Goal: Information Seeking & Learning: Learn about a topic

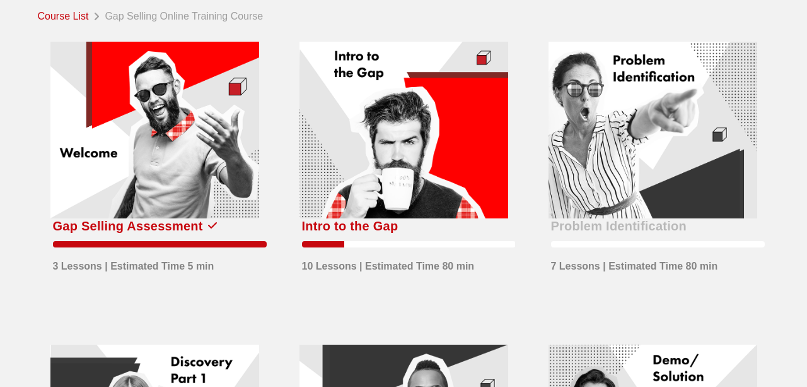
scroll to position [63, 0]
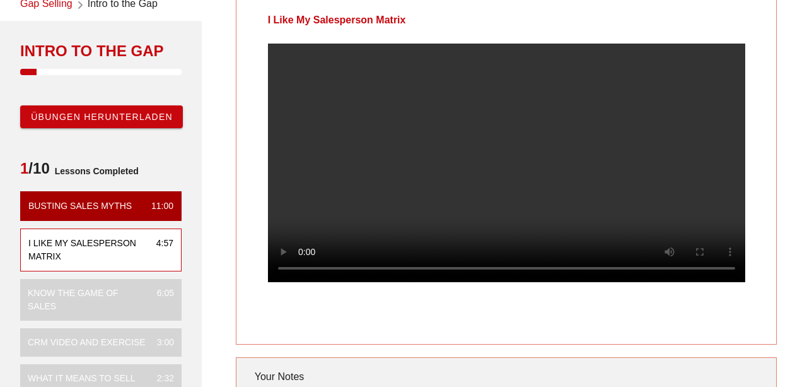
scroll to position [66, 0]
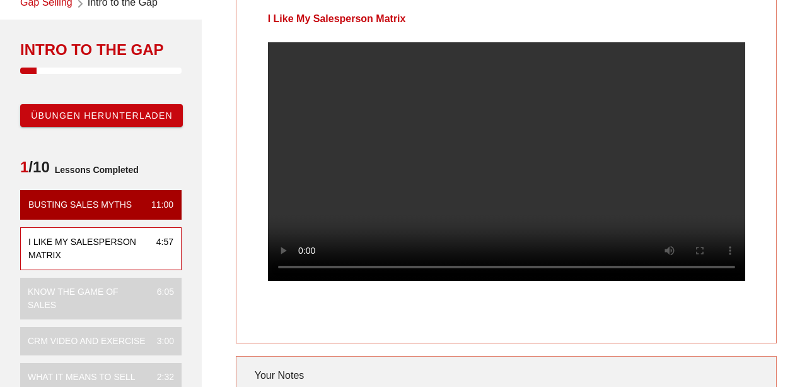
click at [50, 255] on div "I Like My Salesperson Matrix" at bounding box center [87, 248] width 118 height 26
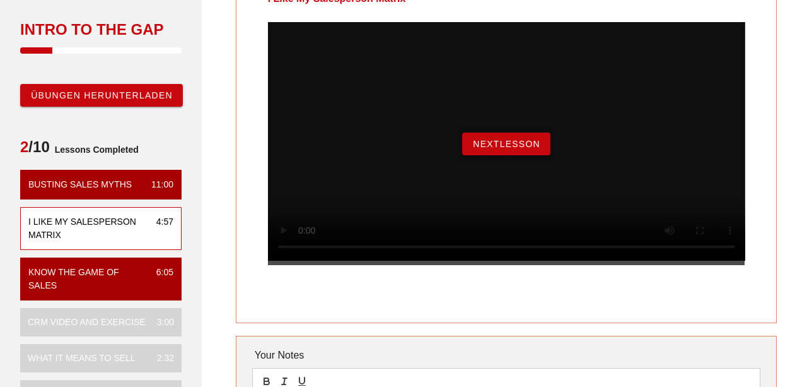
scroll to position [85, 0]
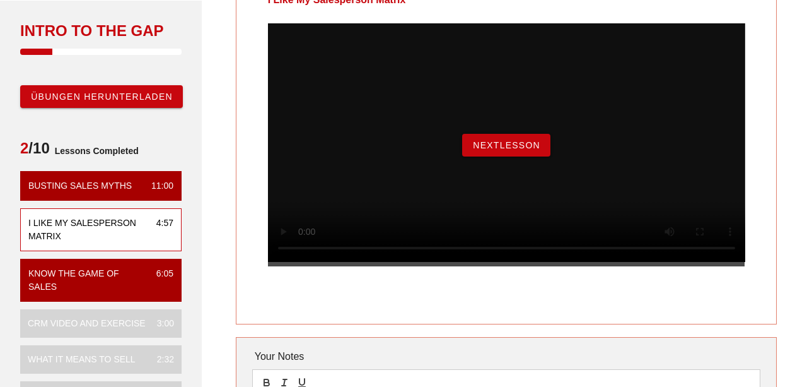
click at [525, 156] on button "NextLesson" at bounding box center [506, 145] width 88 height 23
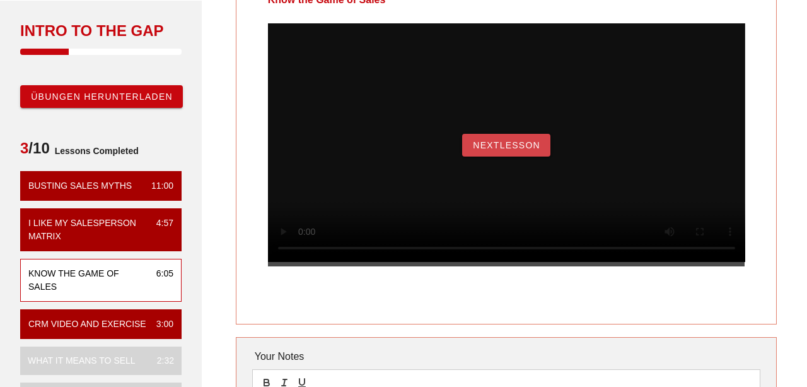
click at [507, 156] on button "NextLesson" at bounding box center [506, 145] width 88 height 23
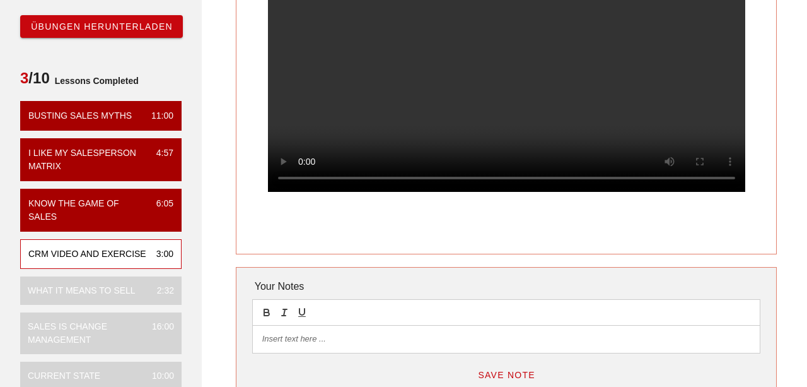
scroll to position [100, 0]
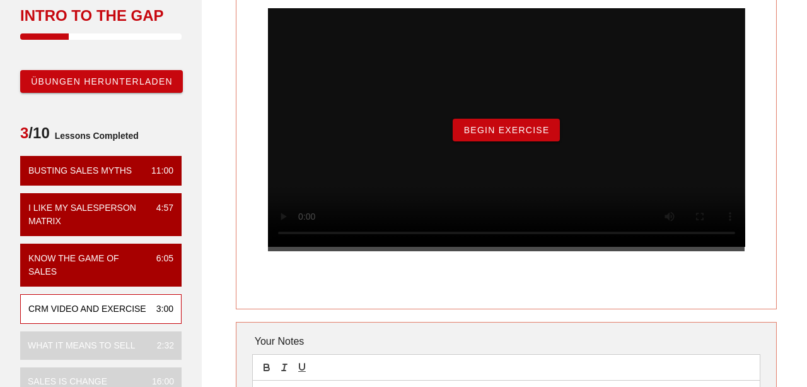
click at [491, 135] on span "Begin Exercise" at bounding box center [506, 130] width 86 height 10
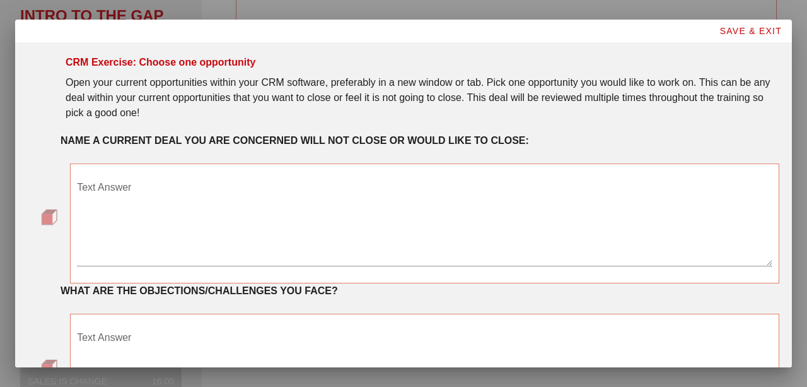
scroll to position [0, 0]
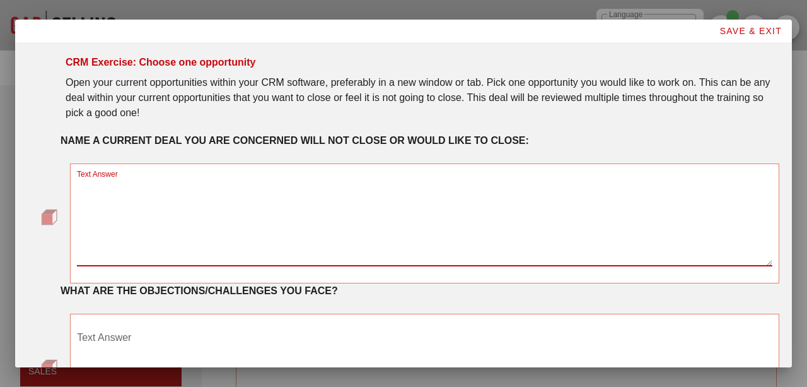
click at [245, 185] on textarea "Text Answer" at bounding box center [425, 221] width 696 height 88
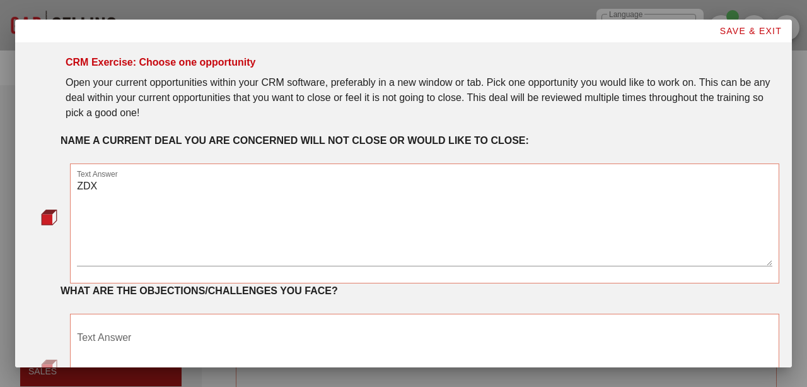
click at [122, 192] on textarea "ZDX" at bounding box center [425, 221] width 696 height 88
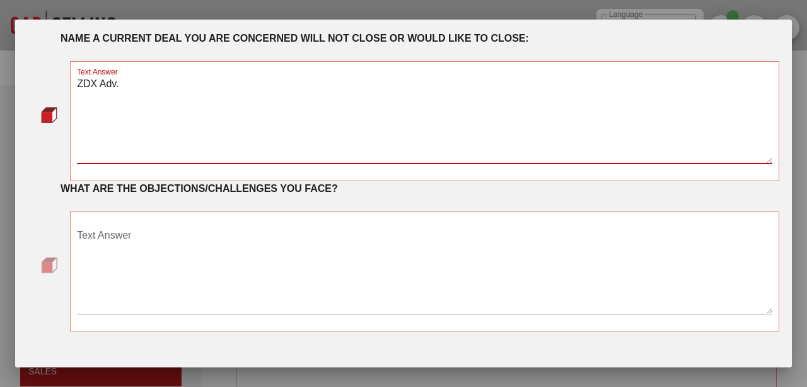
scroll to position [102, 0]
type textarea "ZDX Adv."
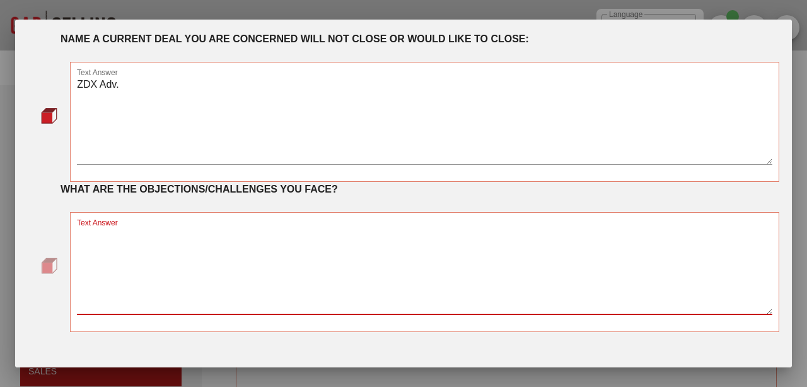
click at [168, 269] on textarea "Text Answer" at bounding box center [425, 270] width 696 height 88
type textarea "o"
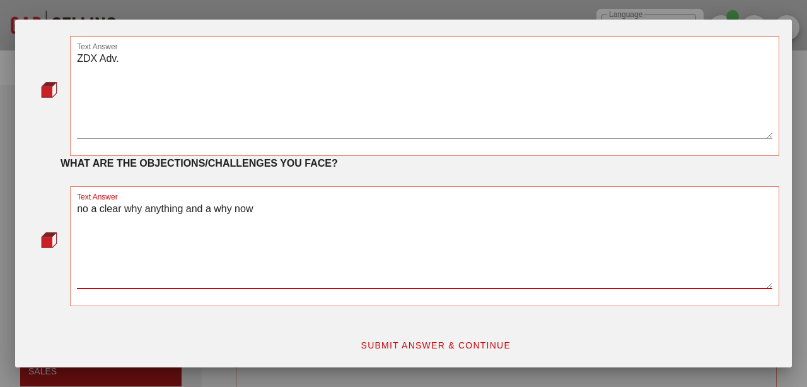
type textarea "no a clear why anything and a why now"
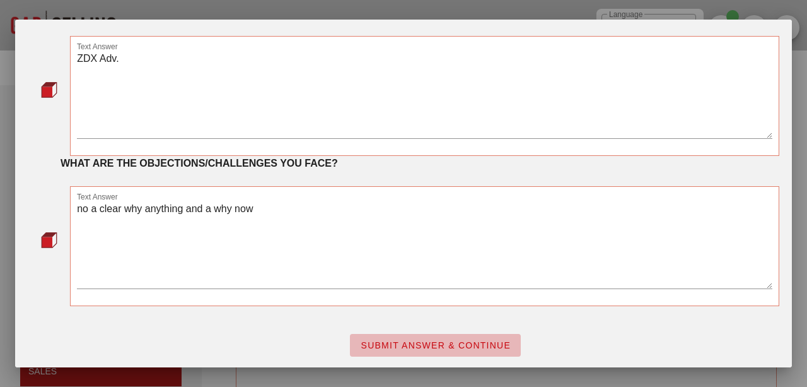
click at [424, 348] on span "SUBMIT ANSWER & CONTINUE" at bounding box center [435, 345] width 151 height 10
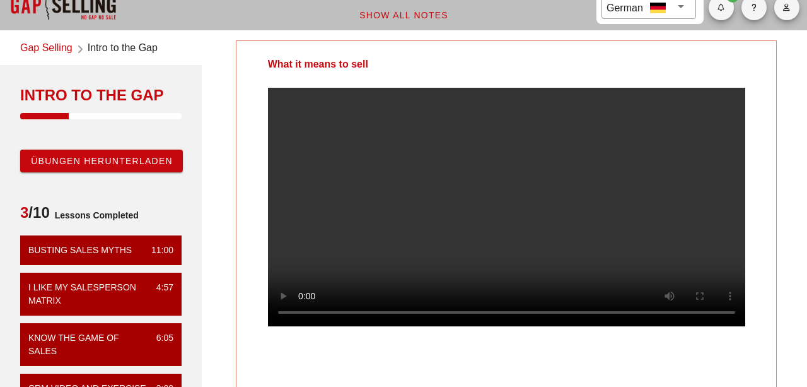
scroll to position [52, 0]
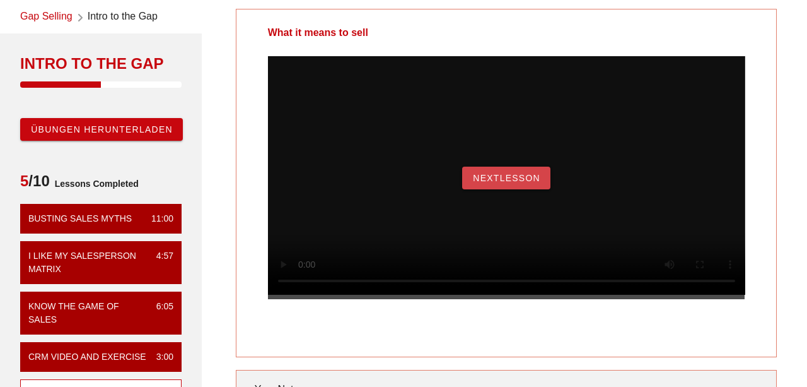
click at [525, 183] on span "NextLesson" at bounding box center [506, 178] width 68 height 10
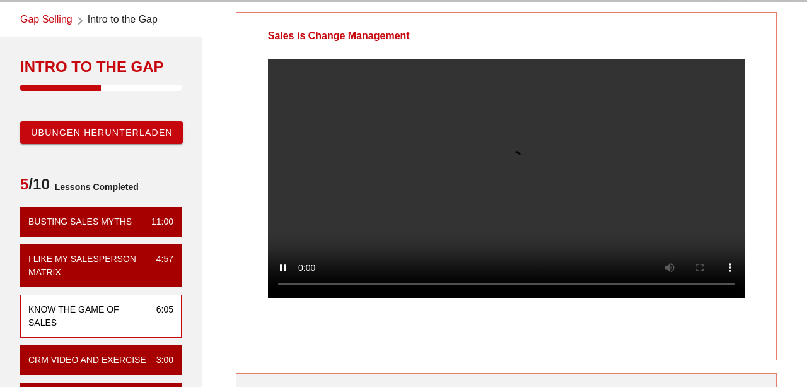
scroll to position [48, 0]
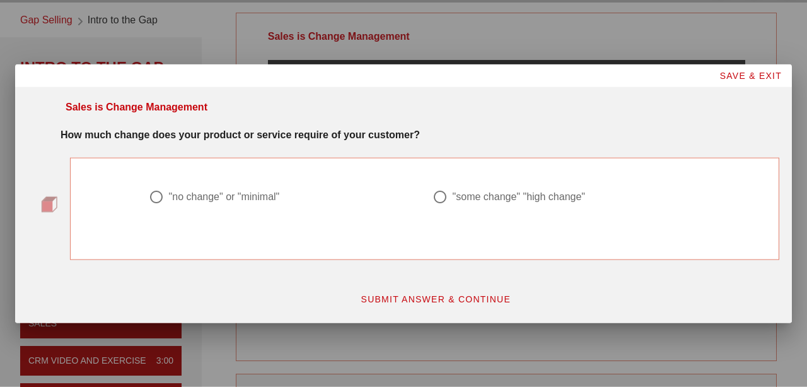
click at [537, 197] on div ""some change" "high change"" at bounding box center [519, 197] width 132 height 13
radio input "true"
click at [424, 305] on button "SUBMIT ANSWER & CONTINUE" at bounding box center [435, 299] width 171 height 23
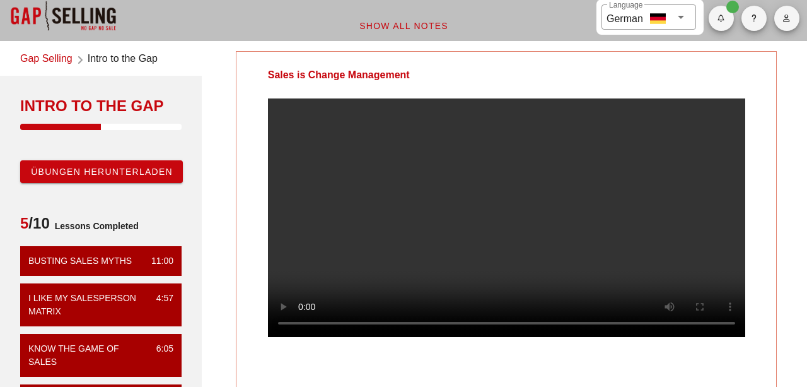
scroll to position [38, 0]
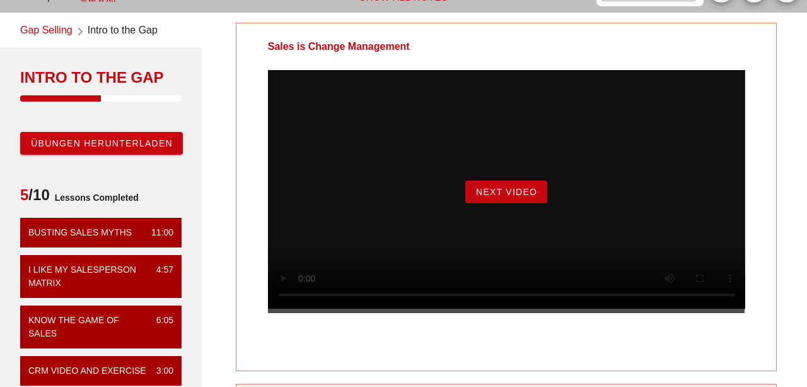
click at [483, 203] on button "Next Video" at bounding box center [507, 191] width 82 height 23
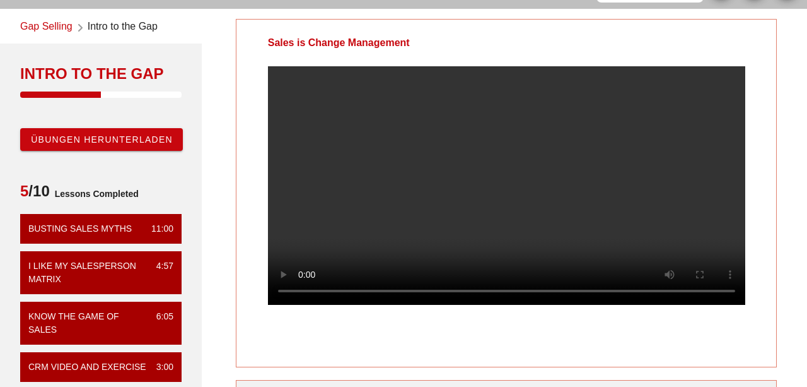
scroll to position [35, 0]
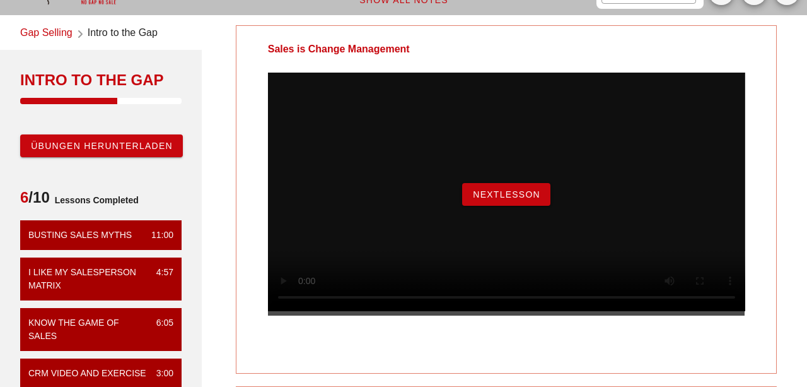
click at [496, 199] on span "NextLesson" at bounding box center [506, 194] width 68 height 10
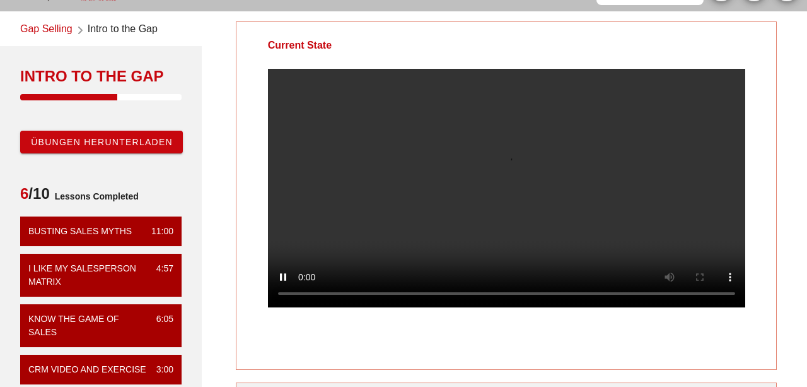
scroll to position [39, 0]
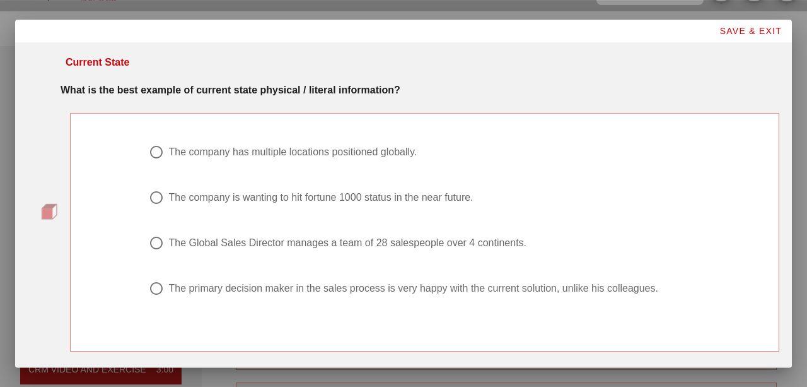
click at [355, 150] on div "The company has multiple locations positioned globally." at bounding box center [293, 152] width 249 height 13
radio input "true"
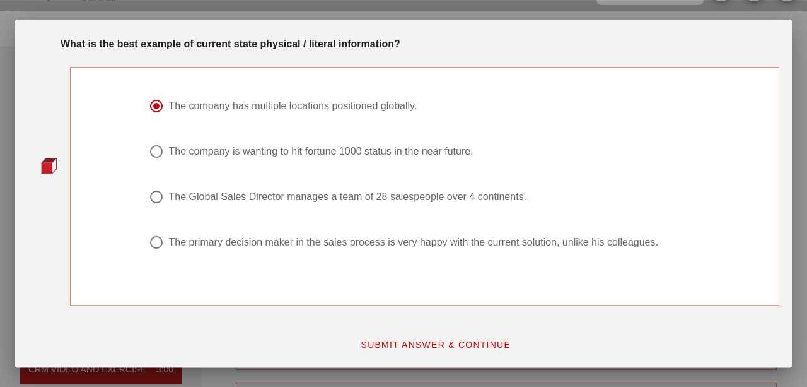
click at [449, 348] on span "SUBMIT ANSWER & CONTINUE" at bounding box center [435, 344] width 151 height 10
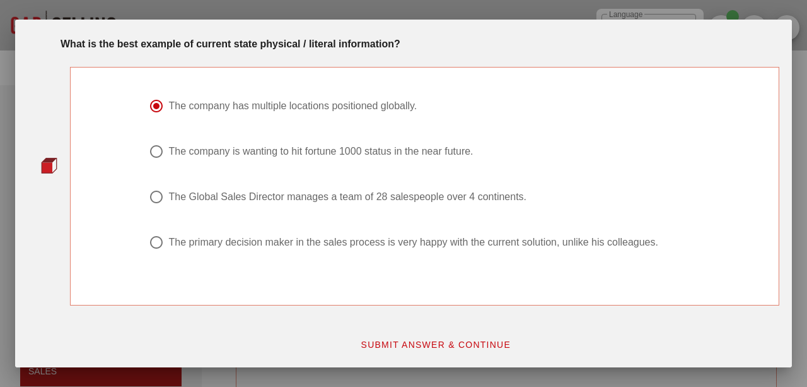
scroll to position [0, 0]
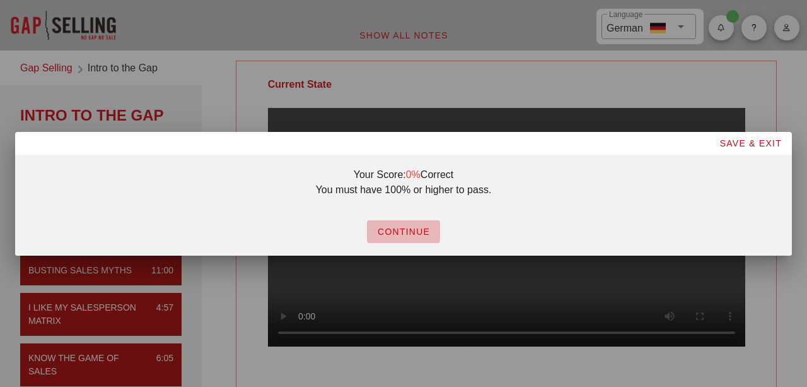
click at [420, 240] on button "CONTINUE" at bounding box center [403, 231] width 73 height 23
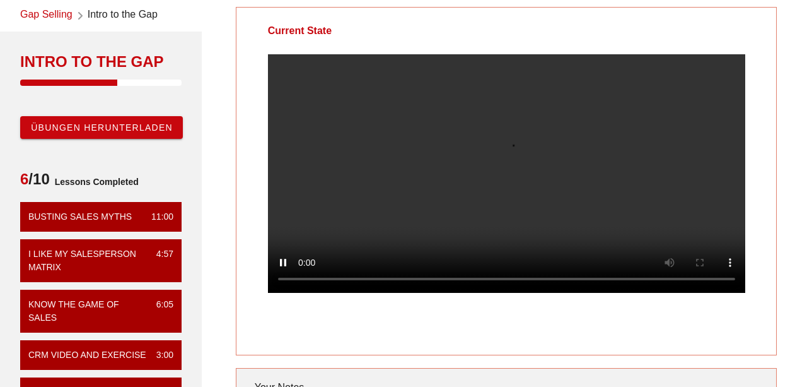
scroll to position [34, 0]
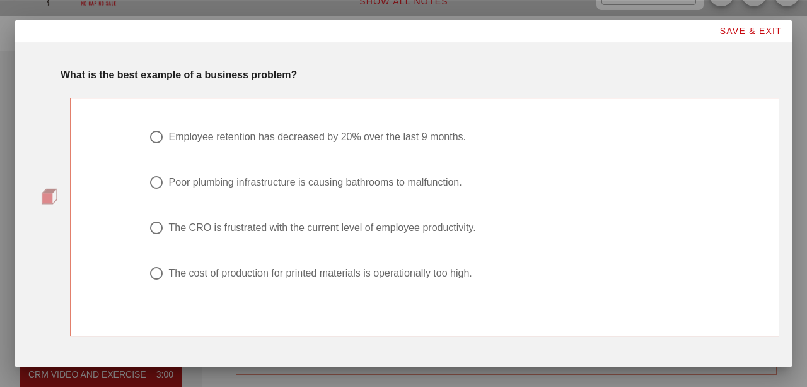
click at [306, 138] on div "Employee retention has decreased by 20% over the last 9 months." at bounding box center [317, 137] width 297 height 13
radio input "true"
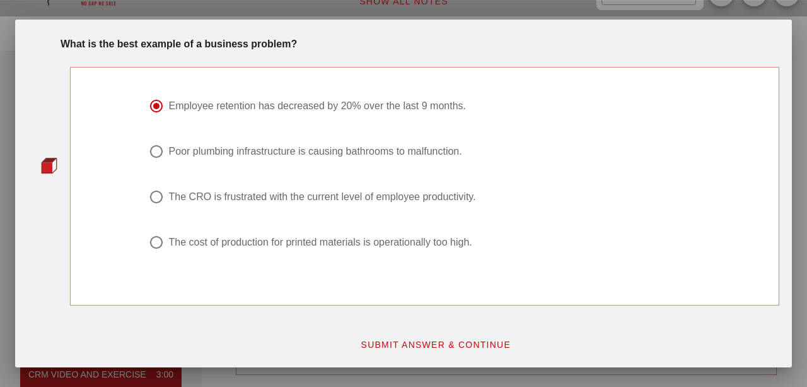
click at [464, 344] on span "SUBMIT ANSWER & CONTINUE" at bounding box center [435, 344] width 151 height 10
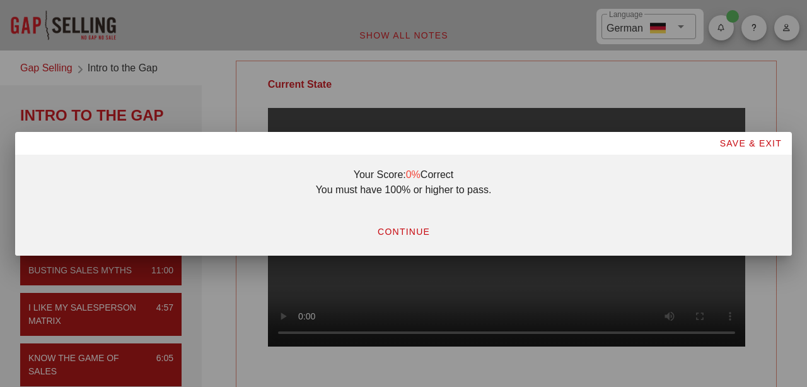
scroll to position [0, 0]
click at [393, 233] on span "CONTINUE" at bounding box center [403, 231] width 53 height 10
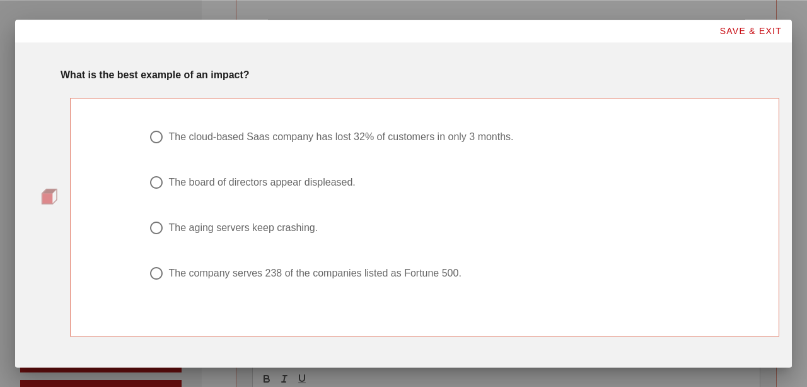
scroll to position [31, 0]
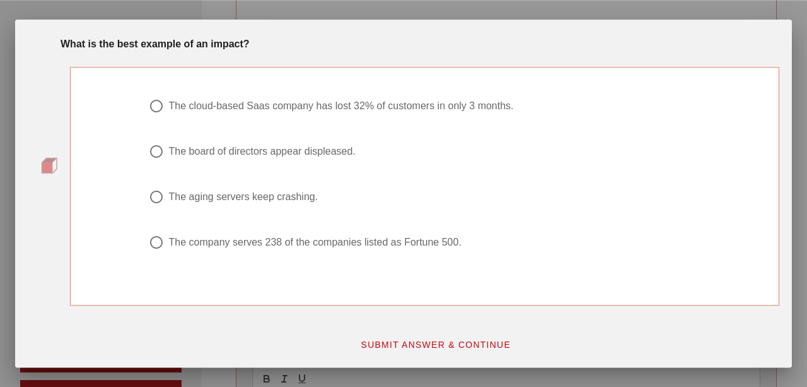
click at [331, 153] on div "The board of directors appear displeased." at bounding box center [262, 151] width 187 height 13
radio input "true"
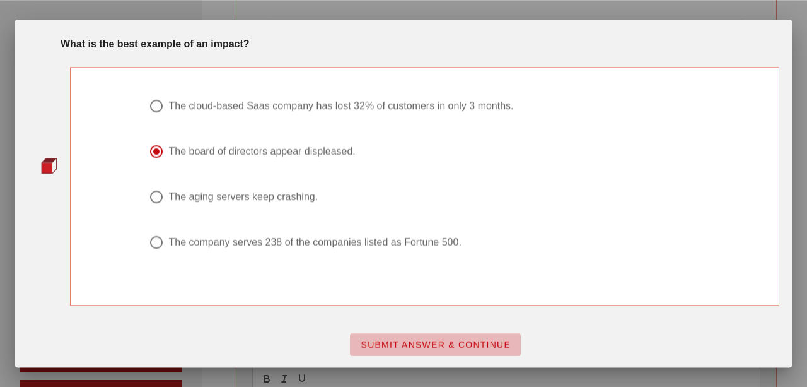
click at [460, 344] on span "SUBMIT ANSWER & CONTINUE" at bounding box center [435, 344] width 151 height 10
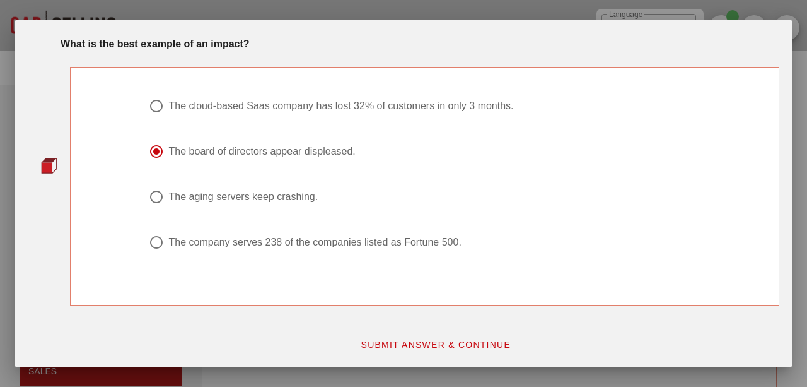
scroll to position [0, 0]
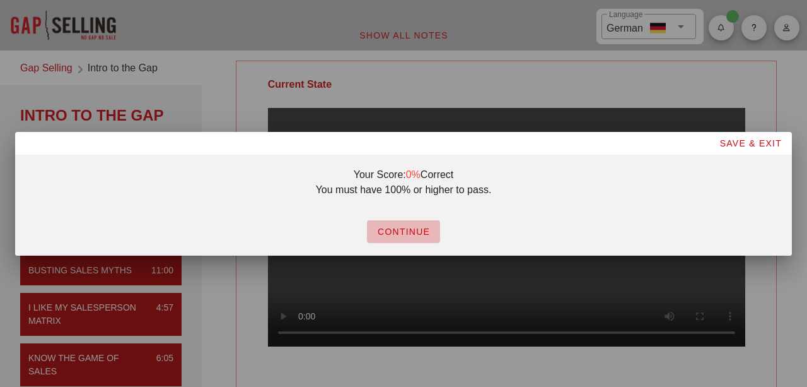
click at [391, 237] on button "CONTINUE" at bounding box center [403, 231] width 73 height 23
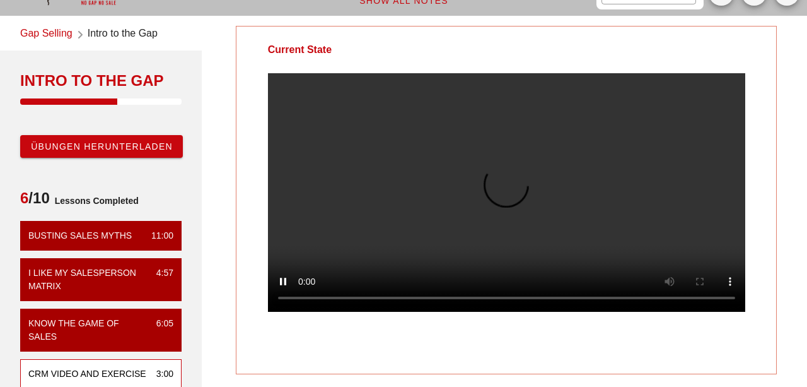
scroll to position [34, 0]
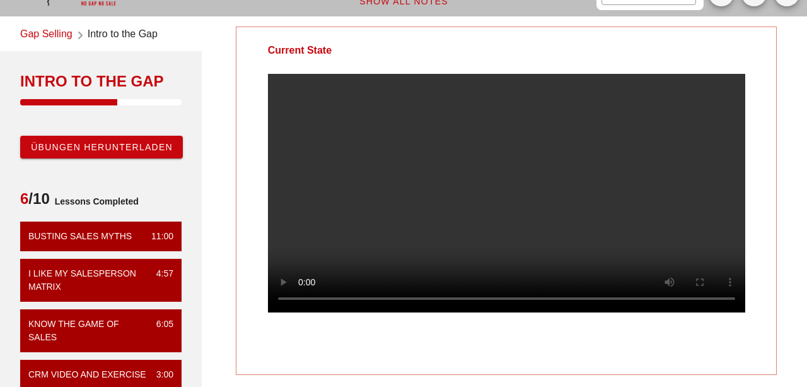
click at [197, 120] on div "Intro to the Gap Übungen herunterladen 6 /10 Lessons Completed Busting Sales My…" at bounding box center [101, 357] width 202 height 612
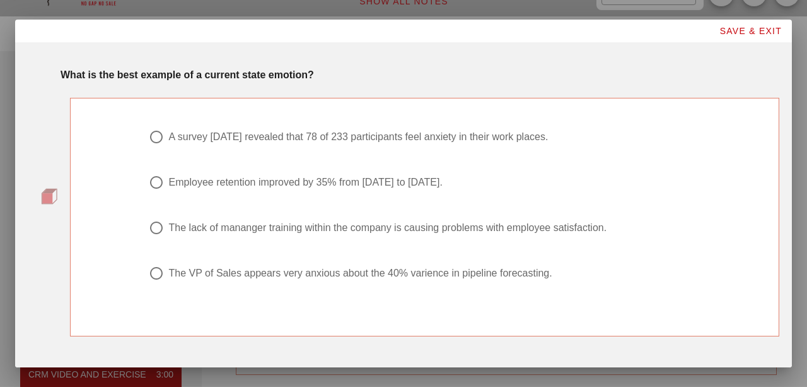
click at [254, 274] on div "The VP of Sales appears very anxious about the 40% varience in pipeline forecas…" at bounding box center [361, 273] width 384 height 13
radio input "true"
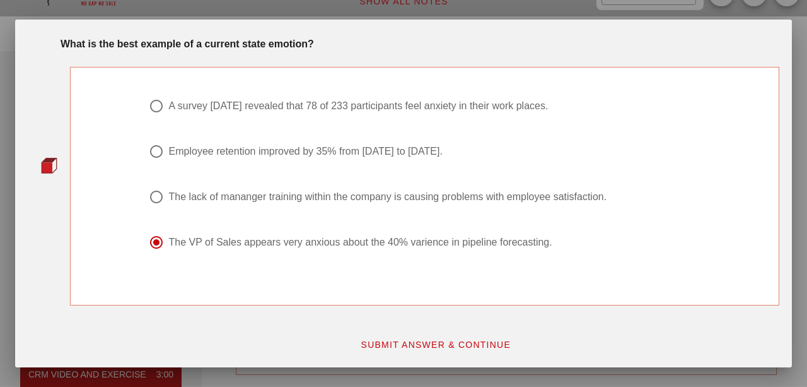
scroll to position [52, 0]
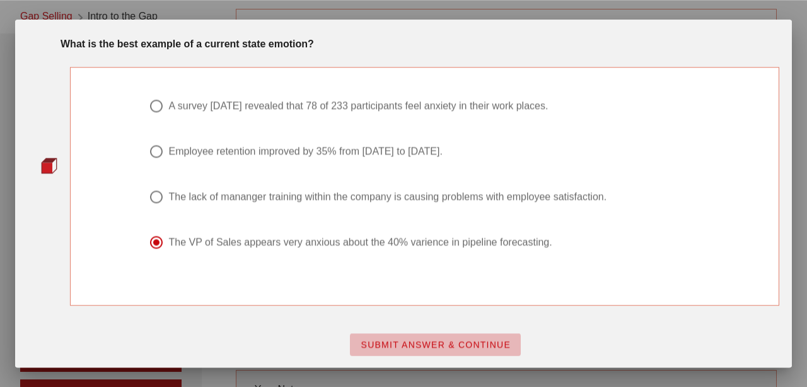
click at [426, 346] on span "SUBMIT ANSWER & CONTINUE" at bounding box center [435, 344] width 151 height 10
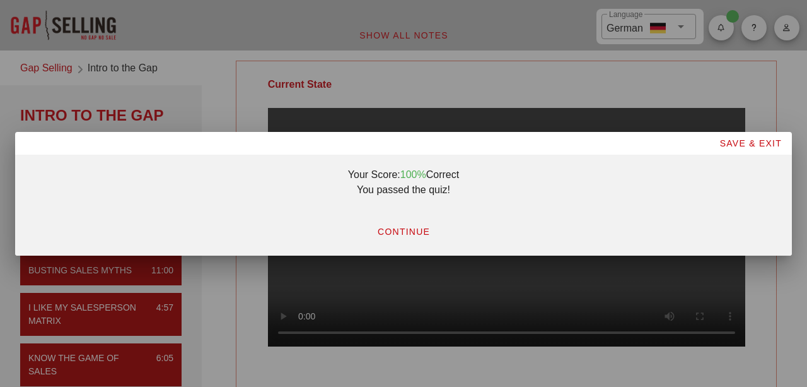
scroll to position [0, 0]
click at [403, 230] on span "CONTINUE" at bounding box center [403, 231] width 53 height 10
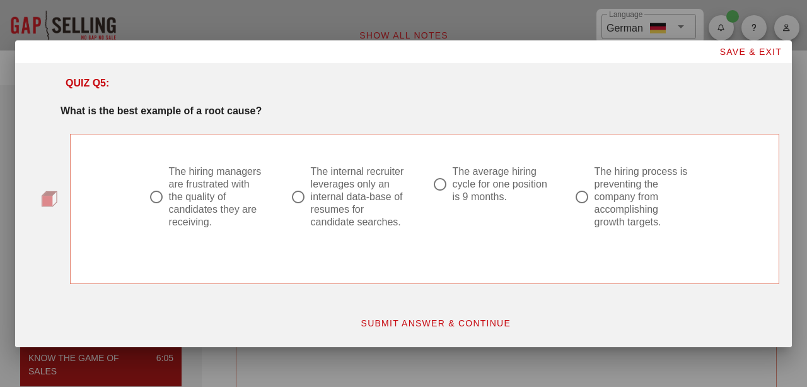
click at [326, 184] on div "The internal recruiter leverages only an internal data-base of resumes for cand…" at bounding box center [359, 196] width 97 height 63
radio input "true"
click at [433, 318] on span "SUBMIT ANSWER & CONTINUE" at bounding box center [435, 323] width 151 height 10
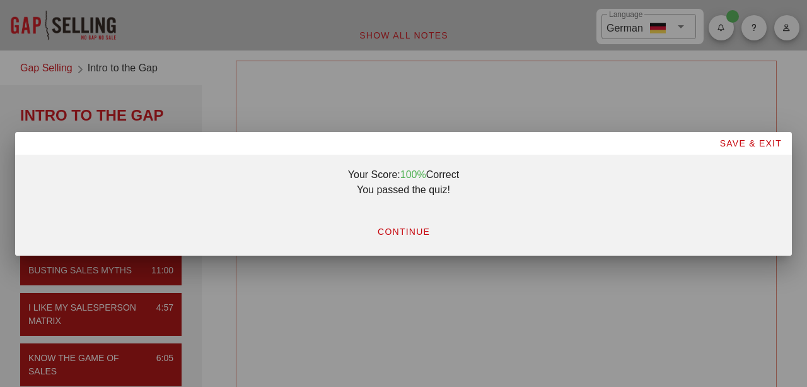
click at [408, 224] on button "CONTINUE" at bounding box center [403, 231] width 73 height 23
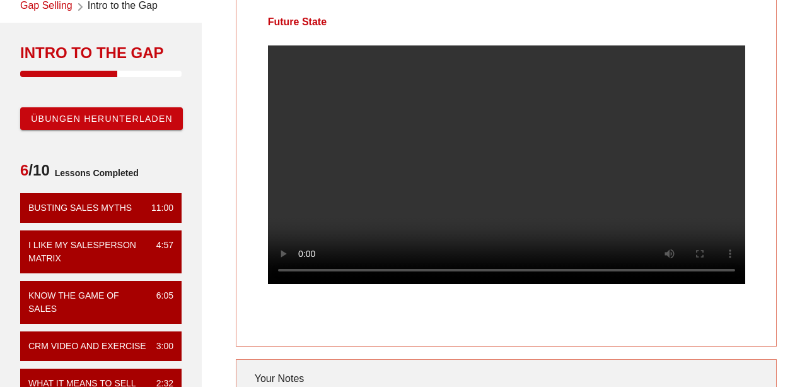
scroll to position [63, 0]
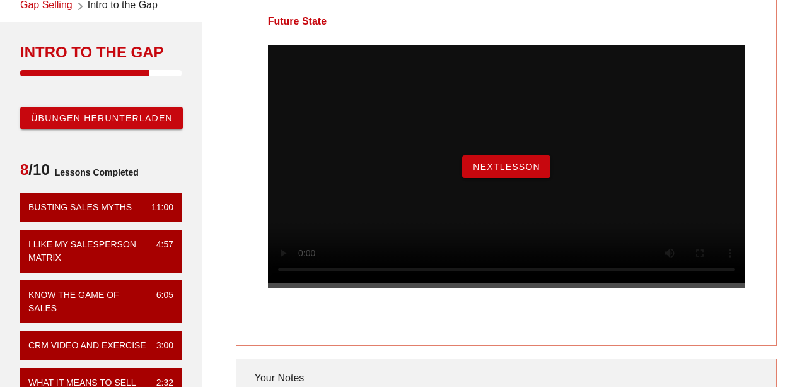
click at [500, 172] on span "NextLesson" at bounding box center [506, 166] width 68 height 10
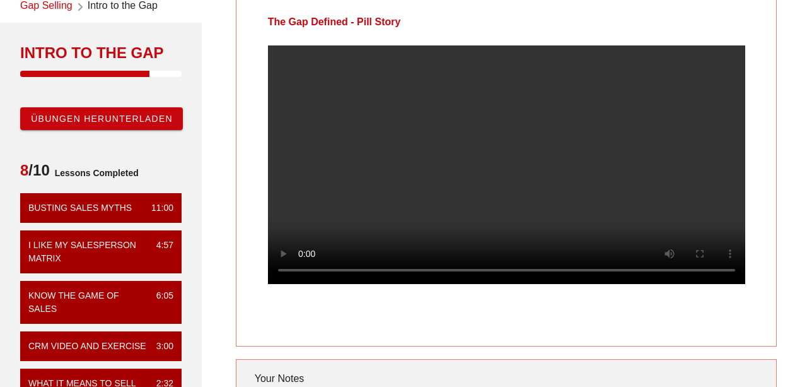
scroll to position [61, 0]
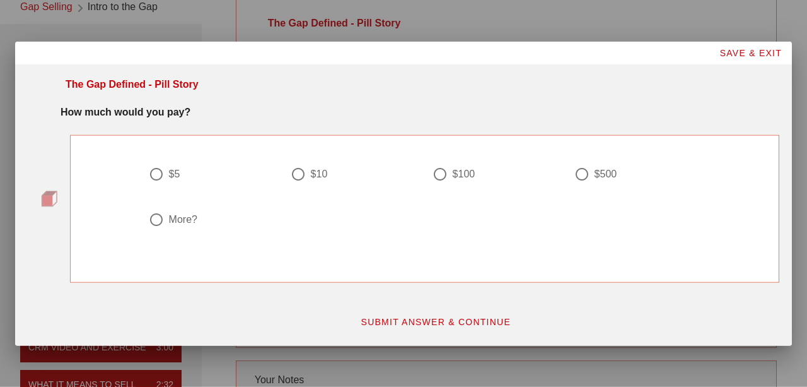
click at [163, 223] on div at bounding box center [156, 219] width 21 height 21
radio input "true"
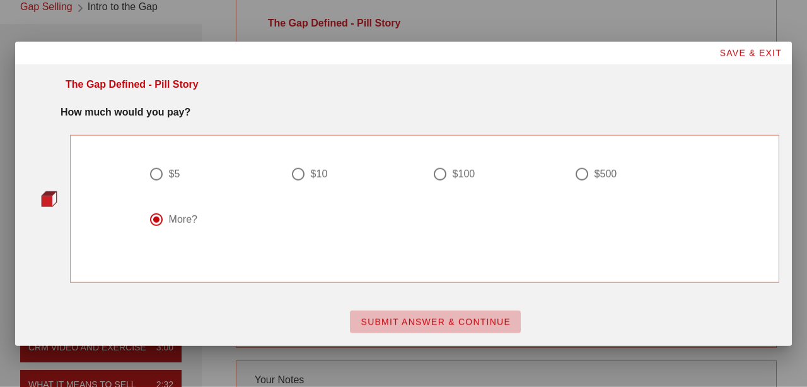
click at [445, 320] on span "SUBMIT ANSWER & CONTINUE" at bounding box center [435, 322] width 151 height 10
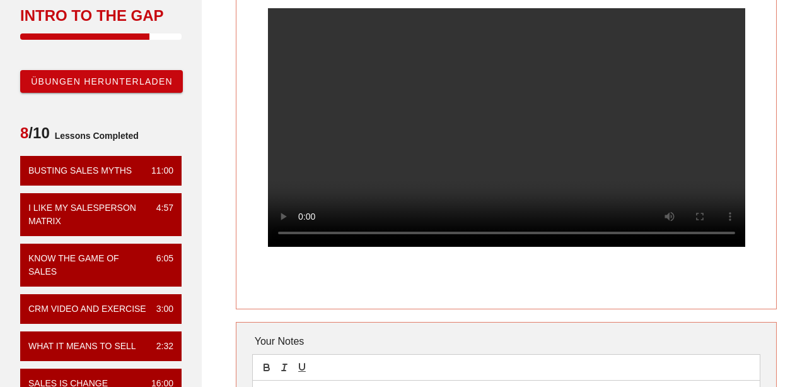
scroll to position [100, 0]
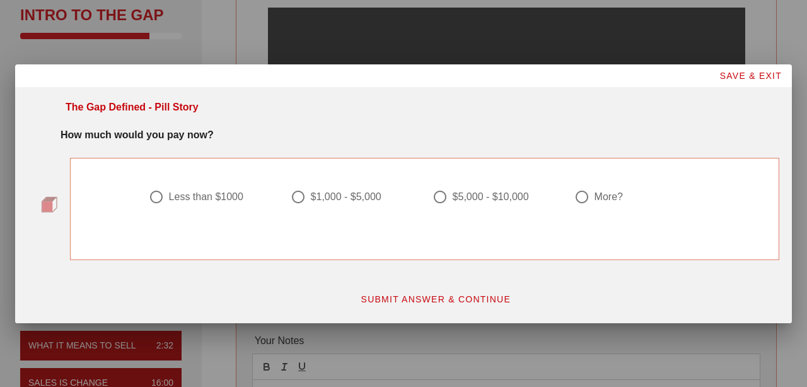
click at [512, 200] on div "$5,000 - $10,000" at bounding box center [491, 197] width 76 height 13
radio input "true"
click at [498, 297] on span "SUBMIT ANSWER & CONTINUE" at bounding box center [435, 299] width 151 height 10
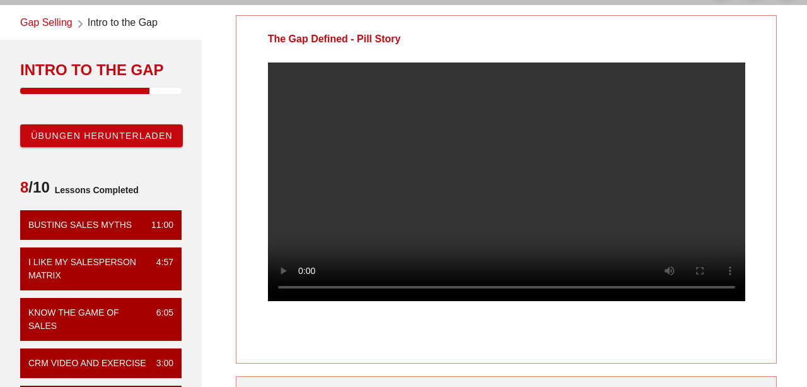
scroll to position [45, 0]
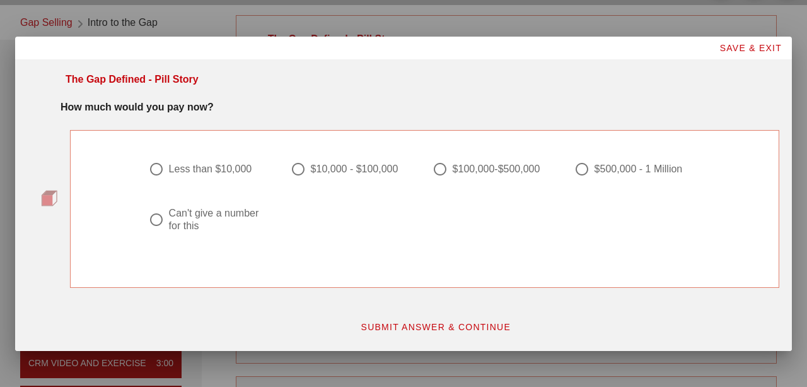
click at [202, 223] on div "Can't give a number for this" at bounding box center [217, 219] width 97 height 25
radio input "true"
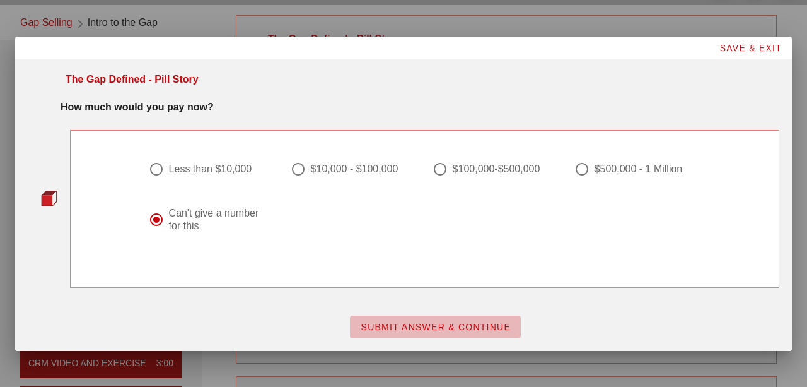
click at [420, 328] on span "SUBMIT ANSWER & CONTINUE" at bounding box center [435, 327] width 151 height 10
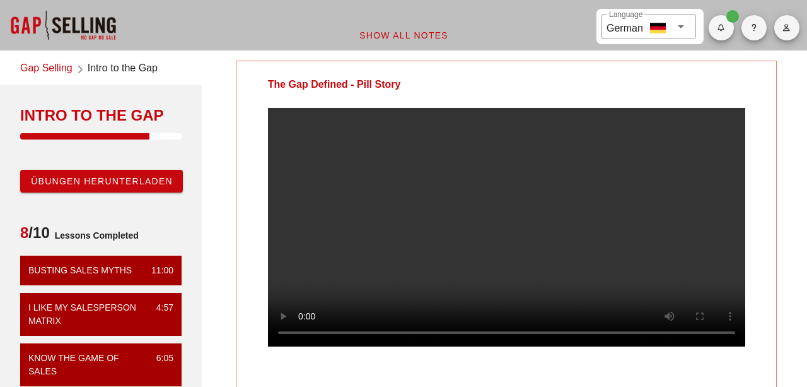
scroll to position [97, 0]
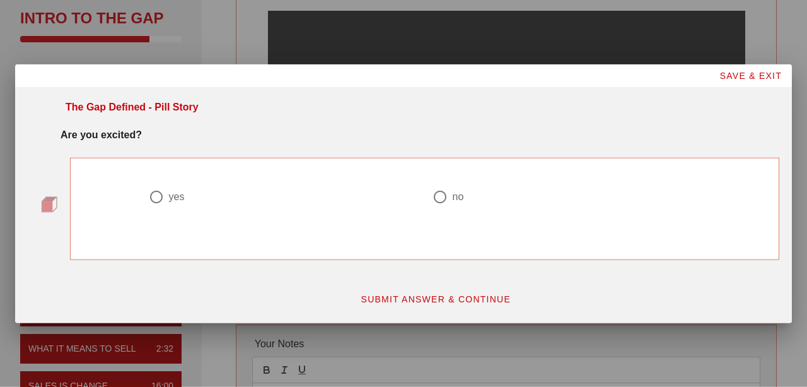
click at [165, 196] on div at bounding box center [156, 196] width 21 height 21
radio input "true"
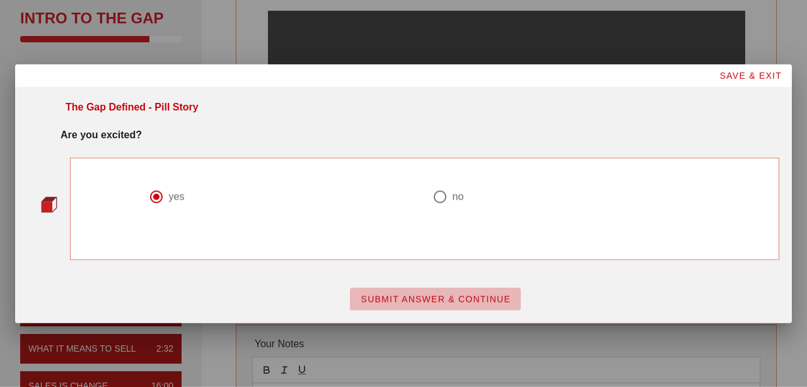
click at [462, 299] on span "SUBMIT ANSWER & CONTINUE" at bounding box center [435, 299] width 151 height 10
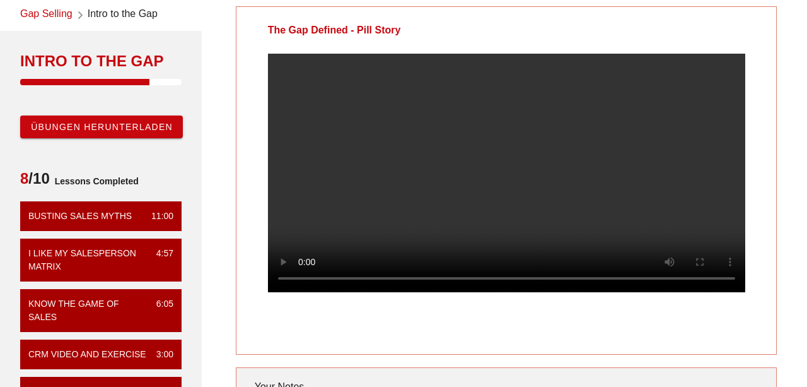
scroll to position [49, 0]
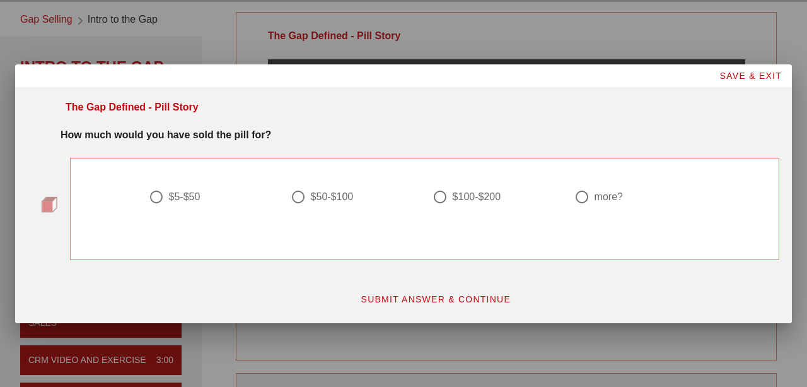
click at [434, 204] on div at bounding box center [440, 196] width 21 height 21
click at [587, 196] on div at bounding box center [582, 196] width 21 height 21
radio input "false"
radio input "true"
click at [476, 200] on div "$100-$200" at bounding box center [477, 197] width 49 height 13
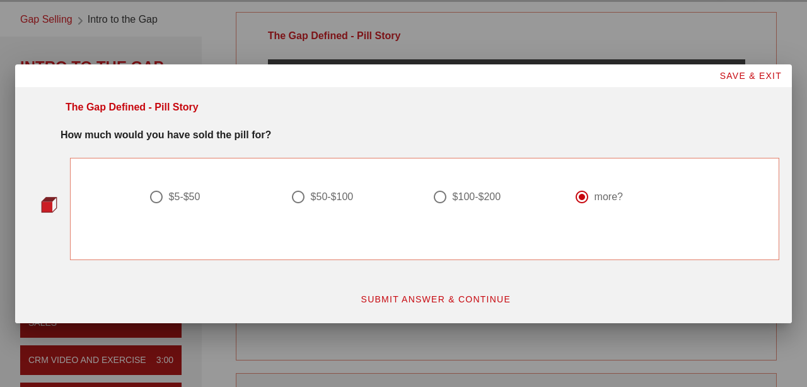
radio input "true"
click at [445, 297] on span "SUBMIT ANSWER & CONTINUE" at bounding box center [435, 299] width 151 height 10
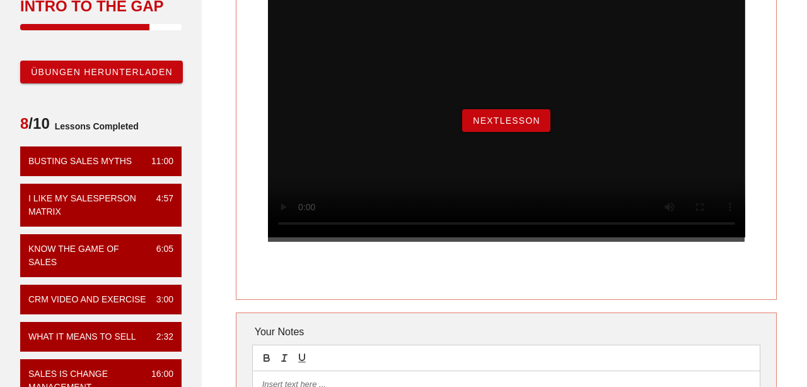
scroll to position [117, 0]
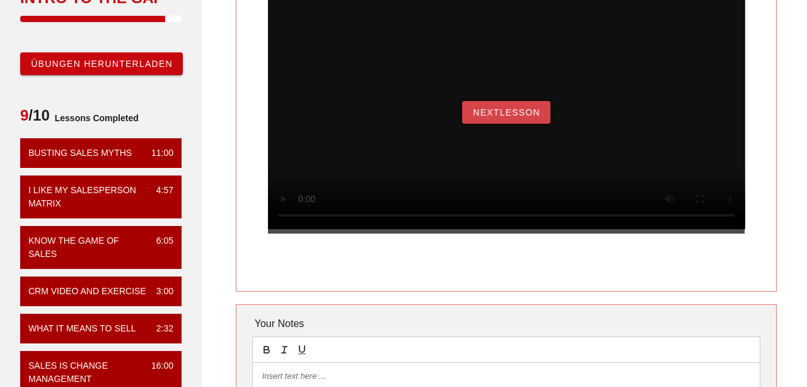
click at [514, 117] on span "NextLesson" at bounding box center [506, 112] width 68 height 10
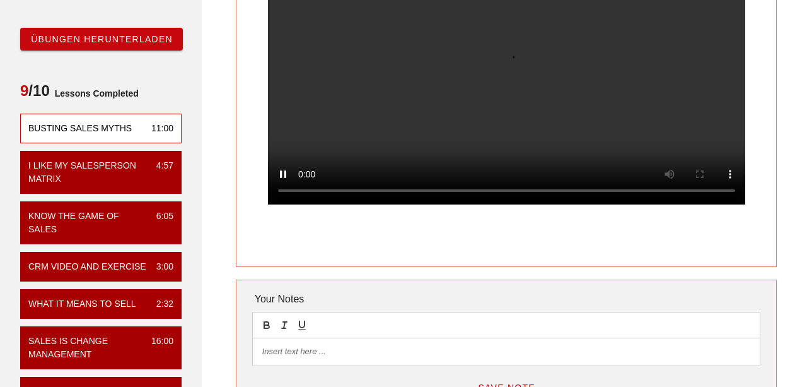
scroll to position [143, 0]
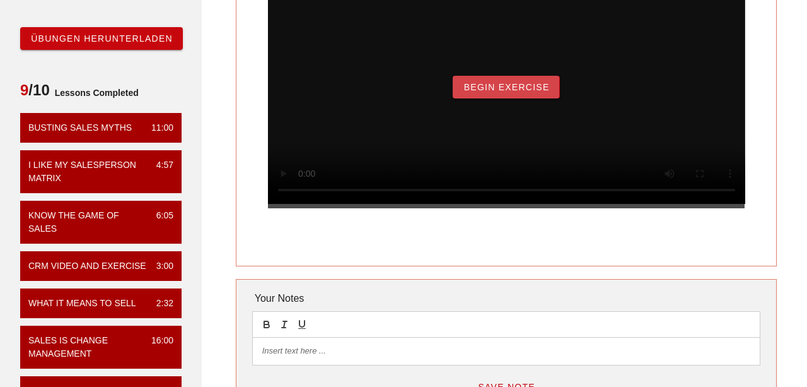
click at [528, 92] on span "Begin Exercise" at bounding box center [506, 87] width 86 height 10
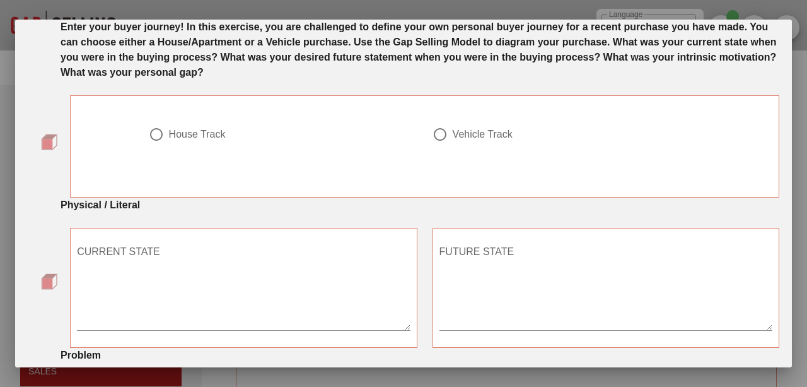
scroll to position [63, 0]
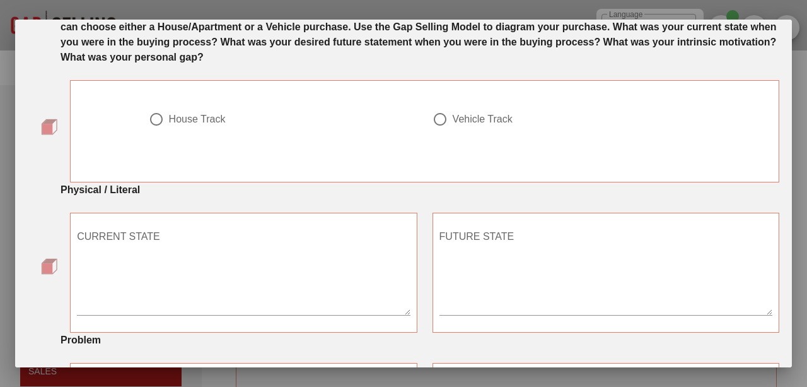
click at [455, 119] on div "Vehicle Track" at bounding box center [483, 119] width 60 height 13
radio input "true"
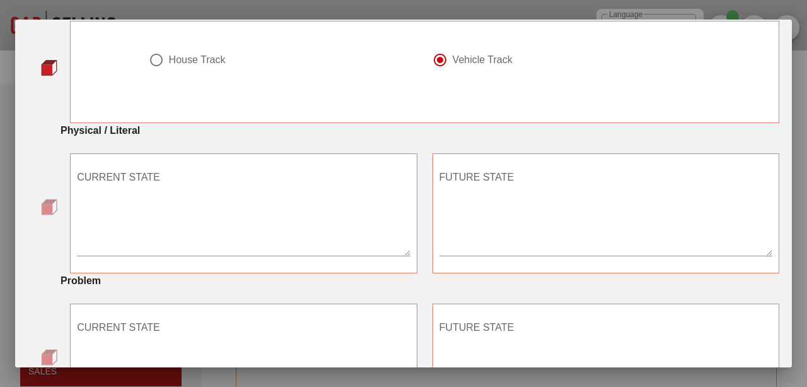
click at [193, 203] on textarea "CURRENT STATE" at bounding box center [243, 211] width 333 height 88
type textarea "5"
type textarea "c"
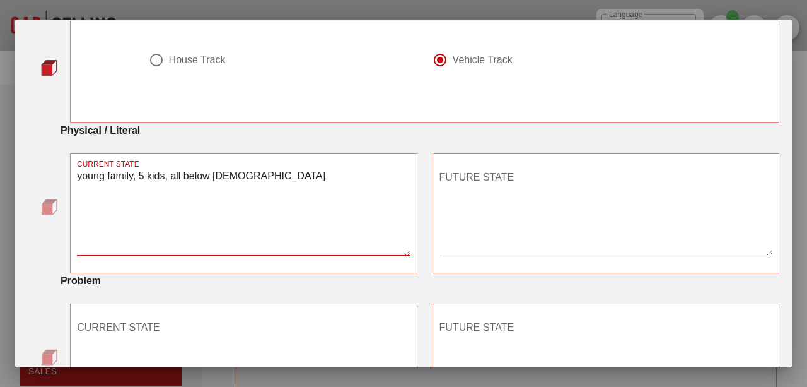
type textarea "young family, 5 kids, all below [DEMOGRAPHIC_DATA]"
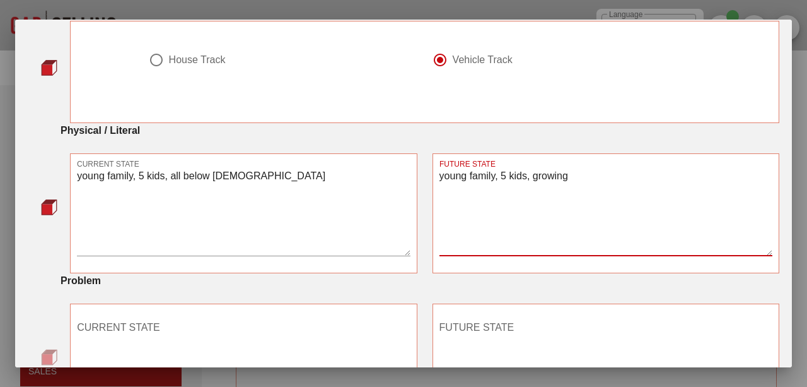
type textarea "young family, 5 kids, growing"
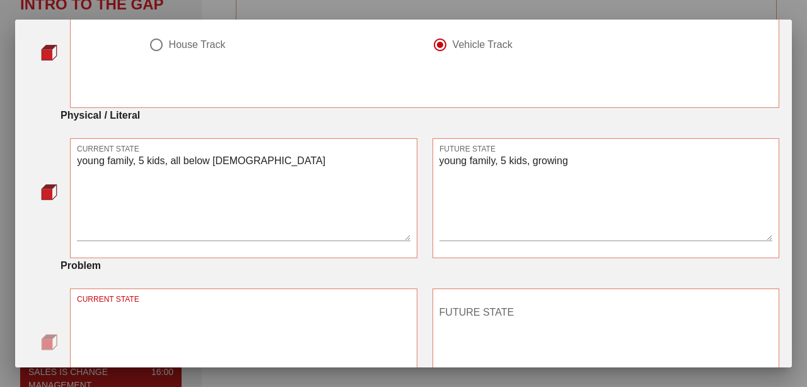
scroll to position [400, 0]
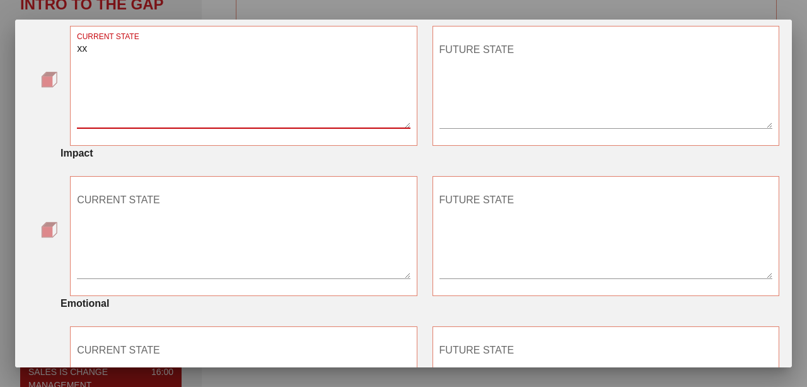
type textarea "xx"
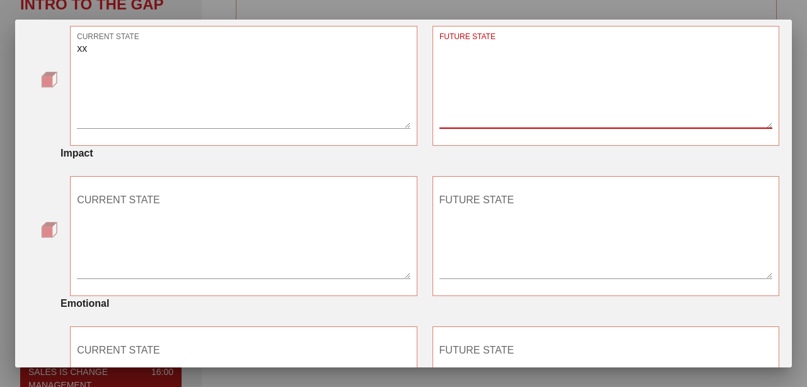
type textarea "x"
click at [261, 85] on textarea "xx" at bounding box center [243, 84] width 333 height 88
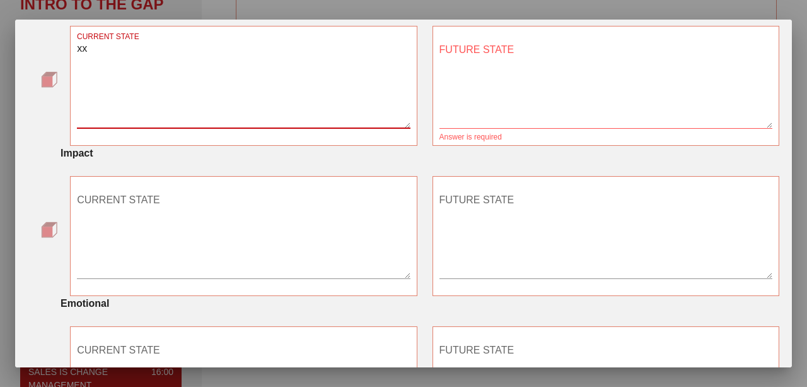
click at [261, 85] on textarea "xx" at bounding box center [243, 84] width 333 height 88
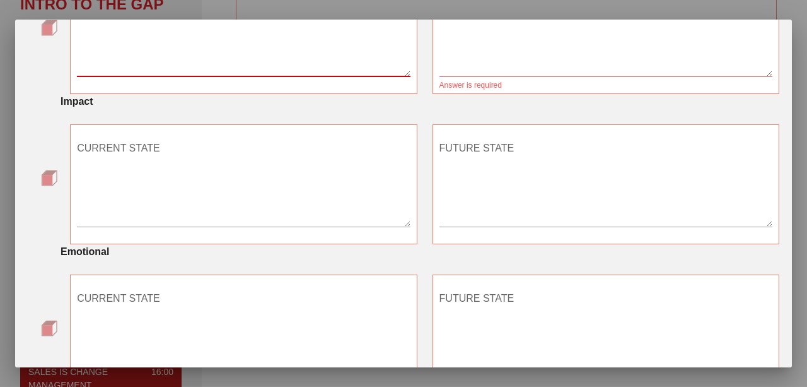
scroll to position [412, 0]
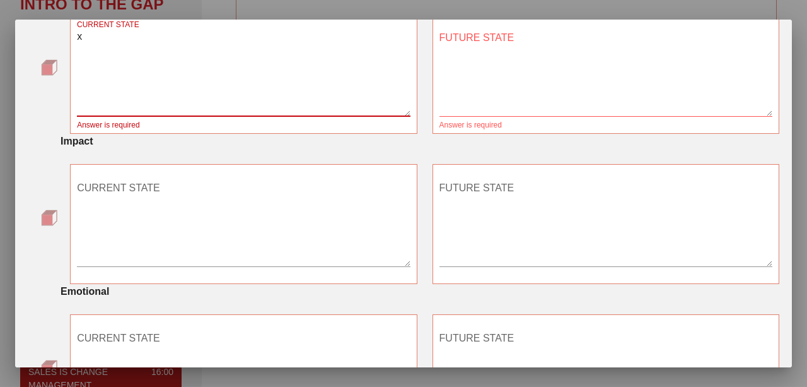
type textarea "xx"
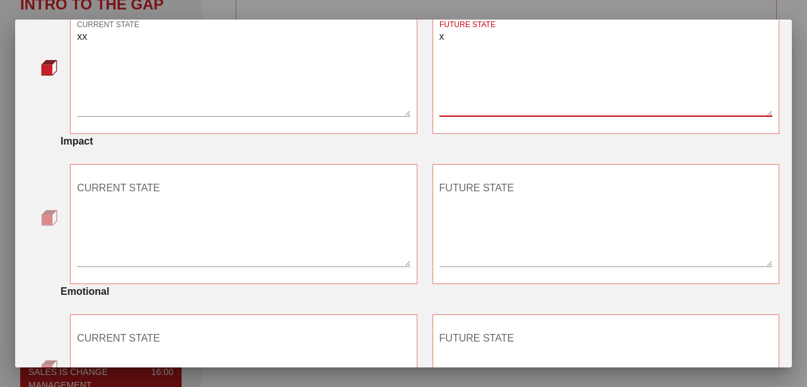
type textarea "x"
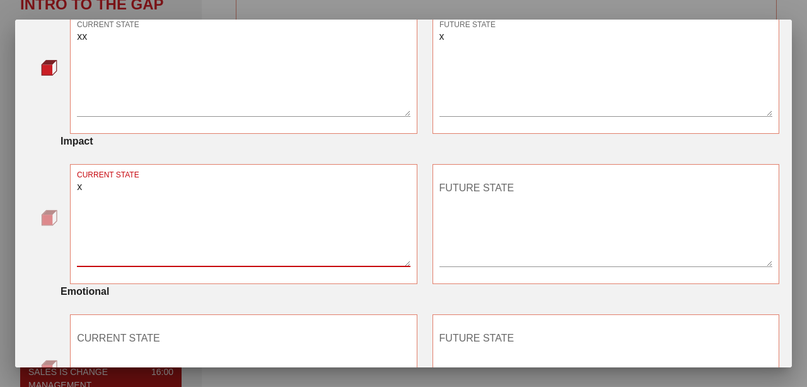
type textarea "x"
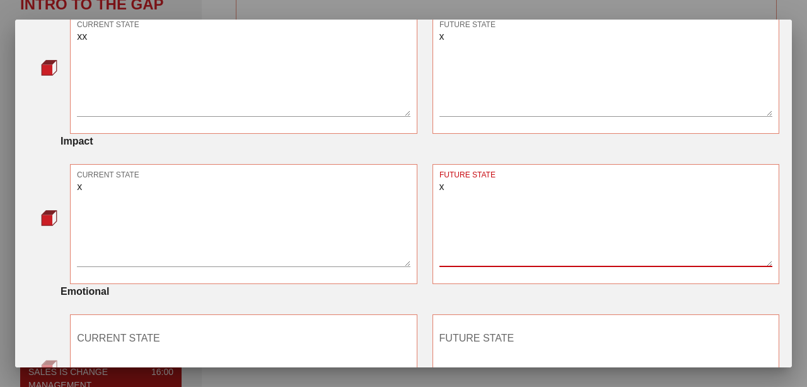
type textarea "x"
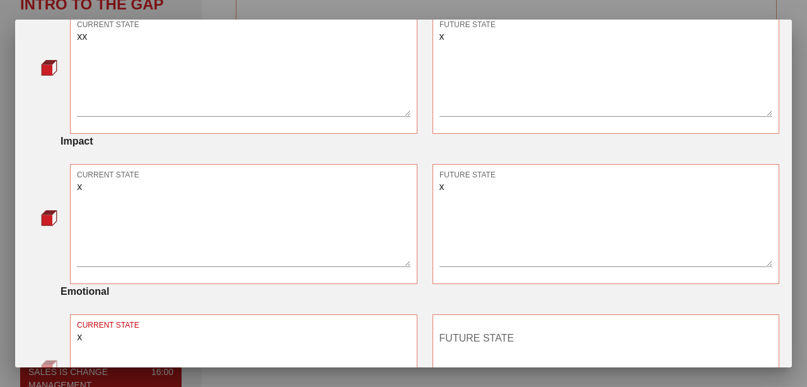
type textarea "x"
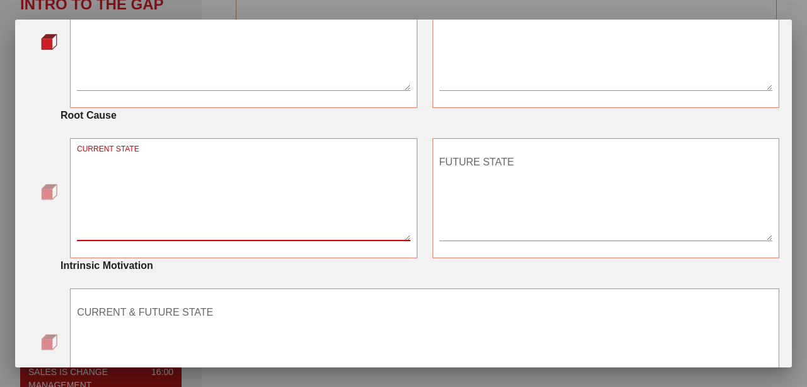
scroll to position [815, 0]
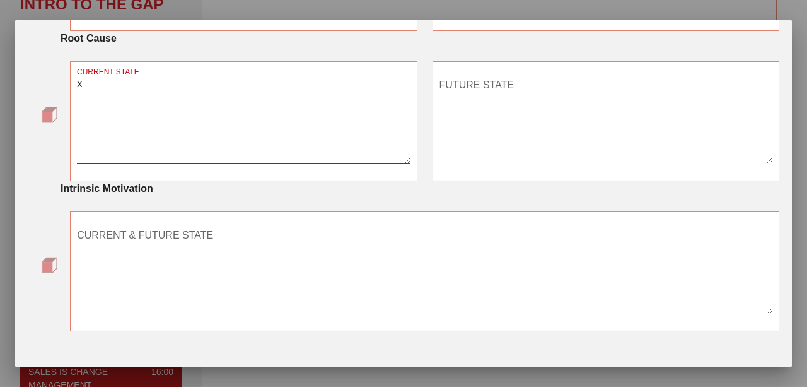
type textarea "x"
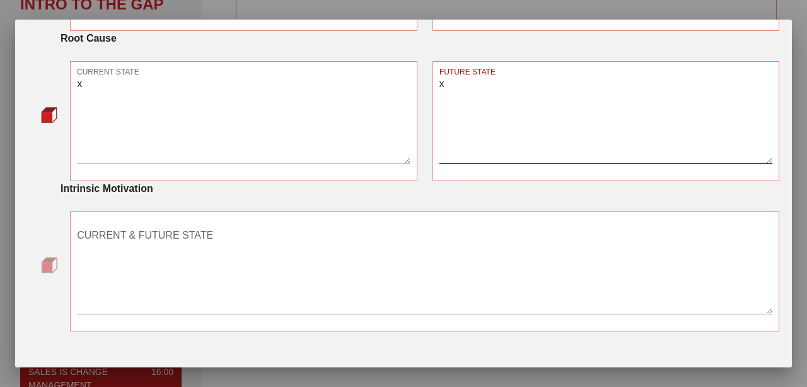
type textarea "x"
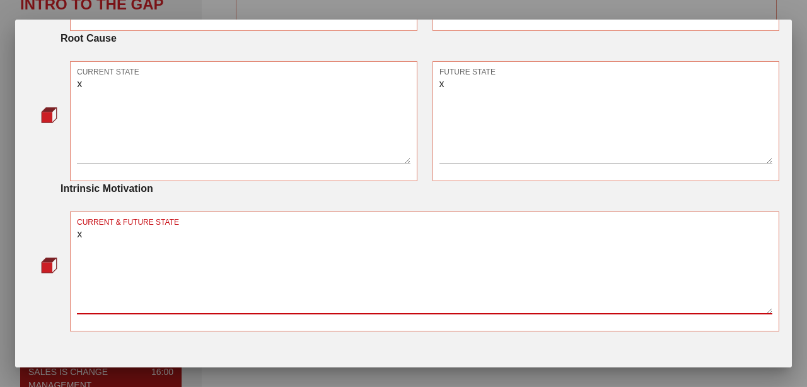
type textarea "x"
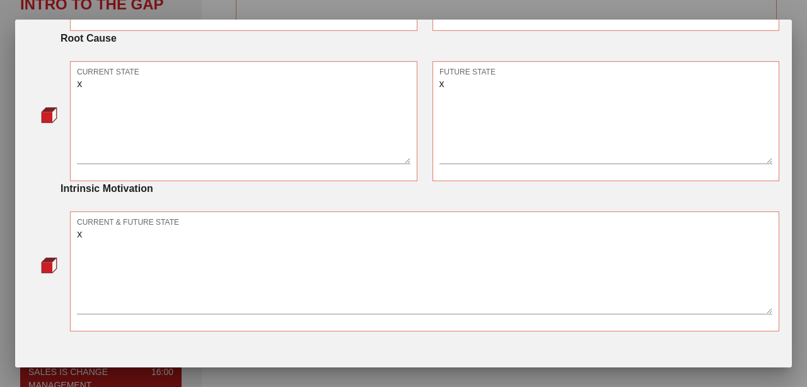
scroll to position [838, 0]
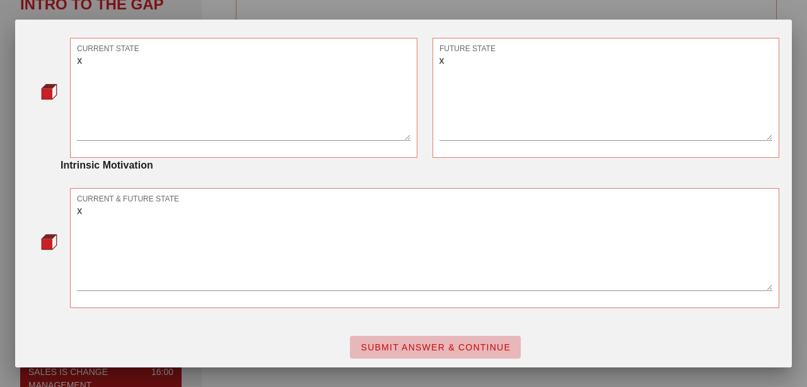
click at [385, 346] on span "SUBMIT ANSWER & CONTINUE" at bounding box center [435, 347] width 151 height 10
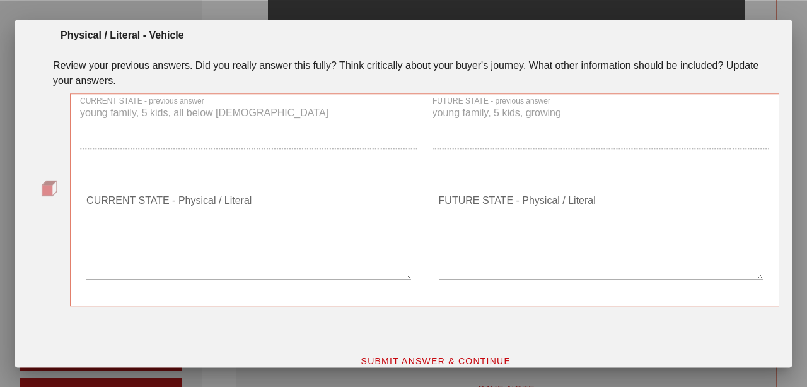
scroll to position [56, 0]
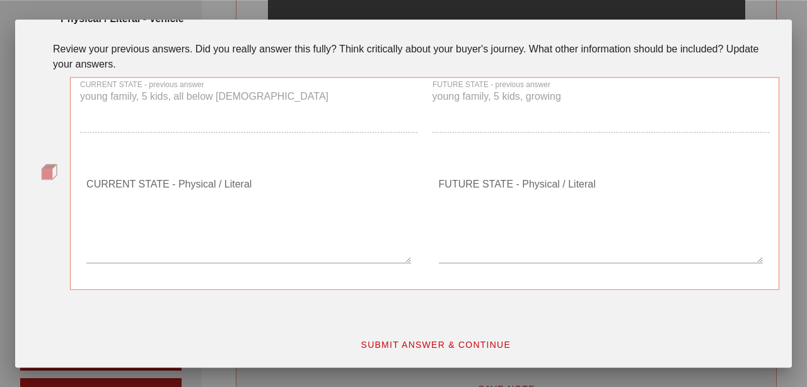
click at [273, 233] on textarea "CURRENT STATE - Physical / Literal" at bounding box center [248, 218] width 324 height 88
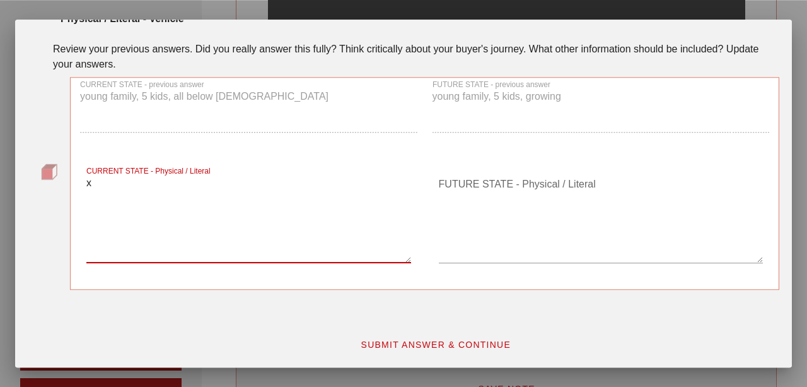
type textarea "x"
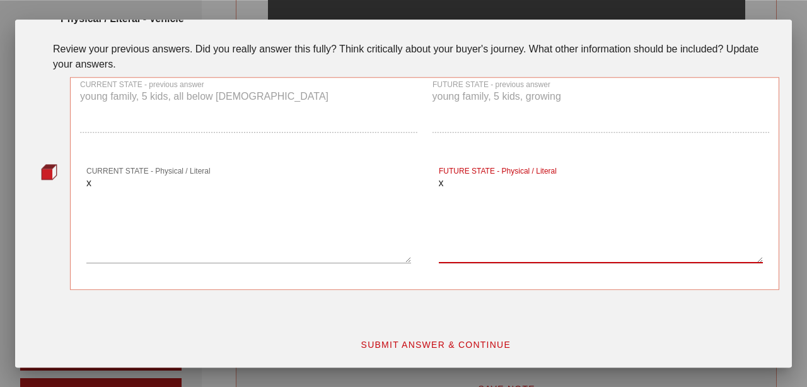
type textarea "x"
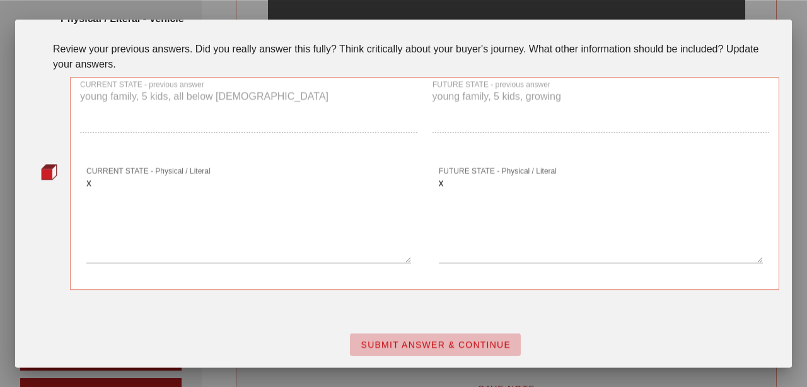
click at [401, 344] on span "SUBMIT ANSWER & CONTINUE" at bounding box center [435, 344] width 151 height 10
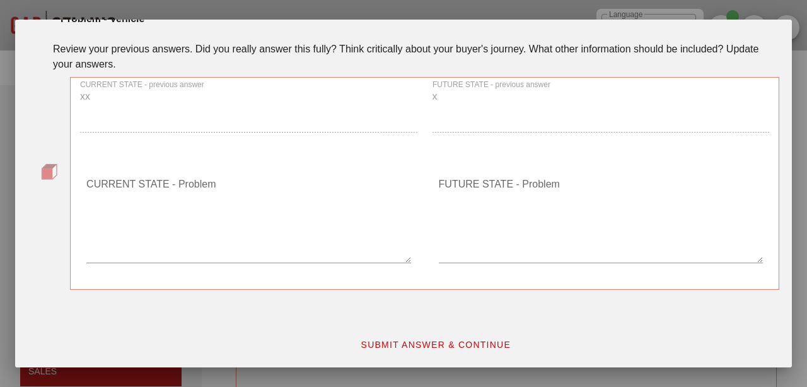
click at [283, 262] on textarea "CURRENT STATE - Problem" at bounding box center [248, 218] width 324 height 88
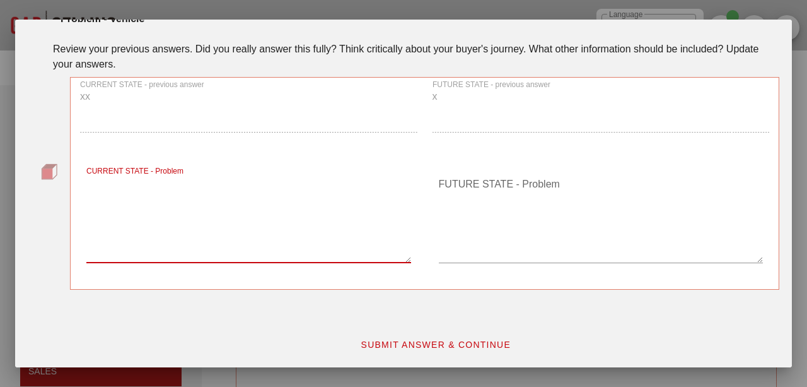
type textarea "y"
type textarea "x"
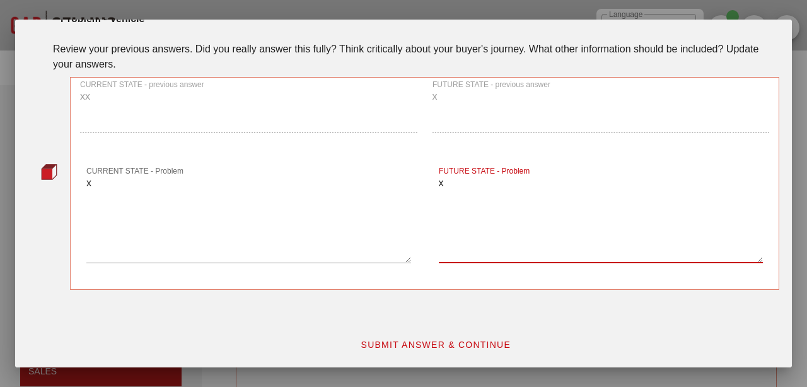
type textarea "x"
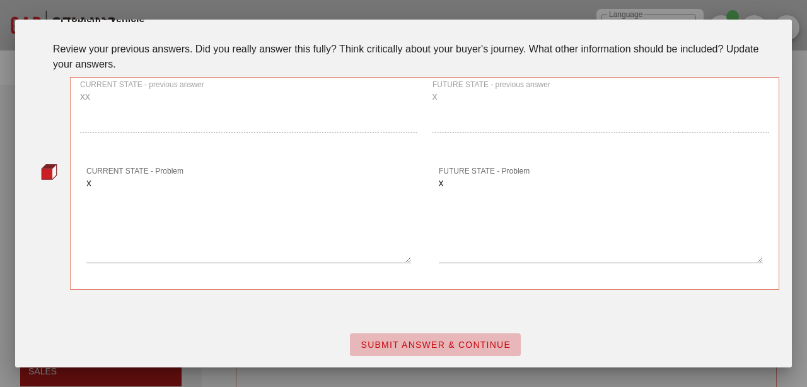
click at [419, 339] on span "SUBMIT ANSWER & CONTINUE" at bounding box center [435, 344] width 151 height 10
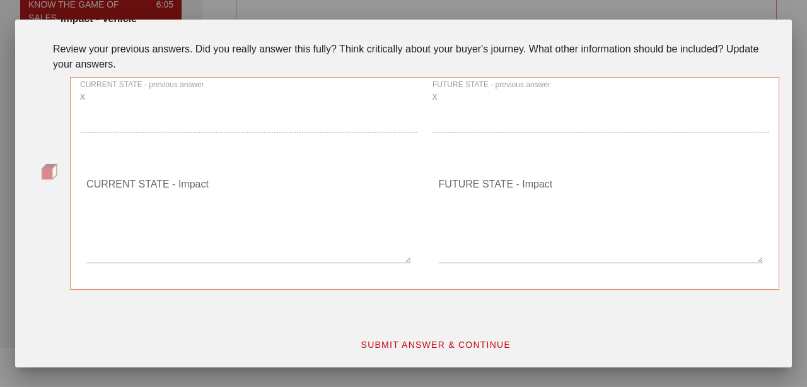
scroll to position [341, 0]
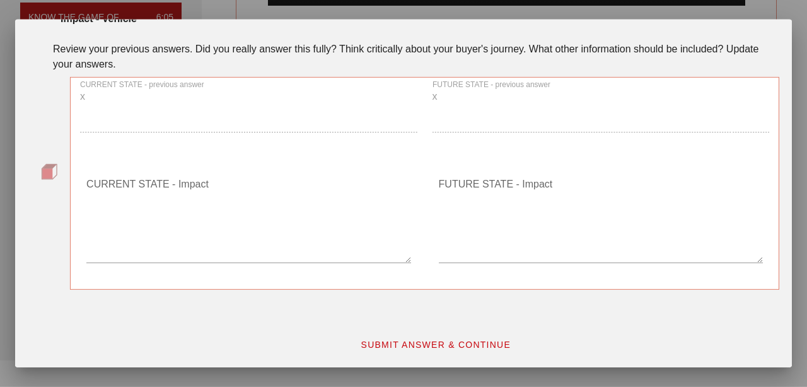
click at [219, 234] on textarea "CURRENT STATE - Impact" at bounding box center [248, 218] width 324 height 88
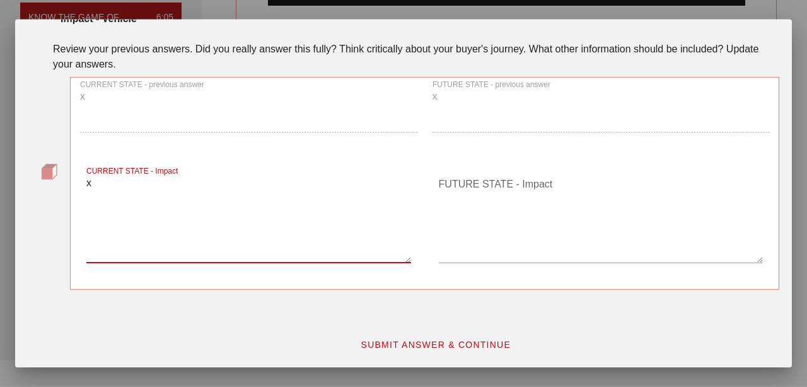
type textarea "x"
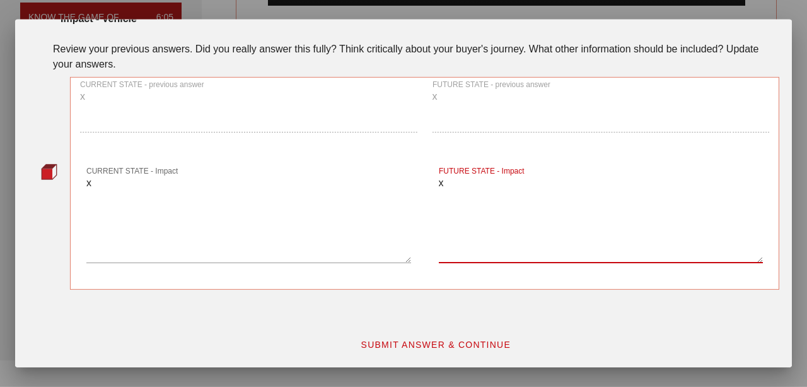
type textarea "x"
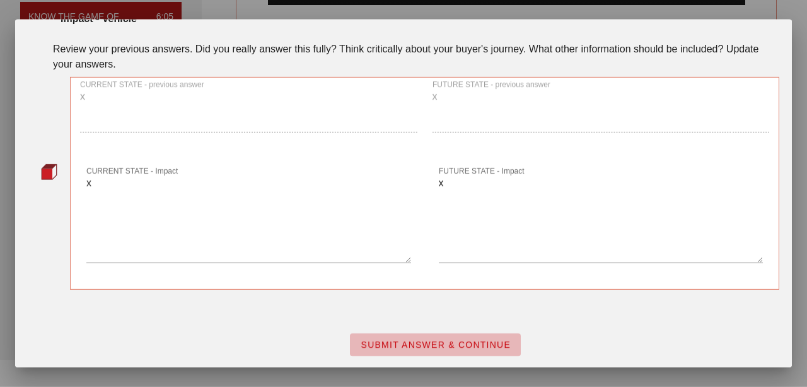
click at [411, 344] on span "SUBMIT ANSWER & CONTINUE" at bounding box center [435, 344] width 151 height 10
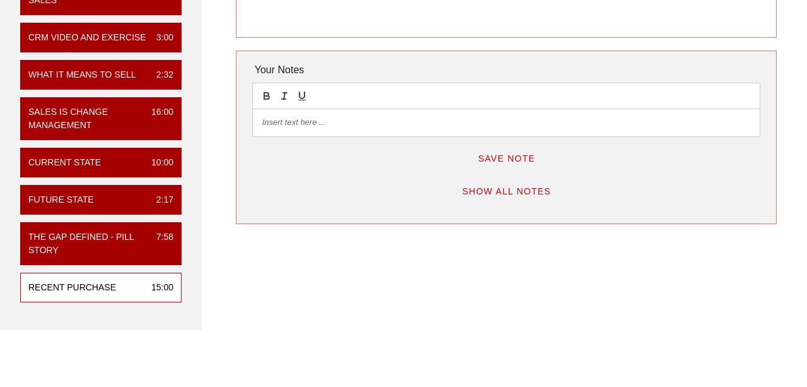
scroll to position [372, 0]
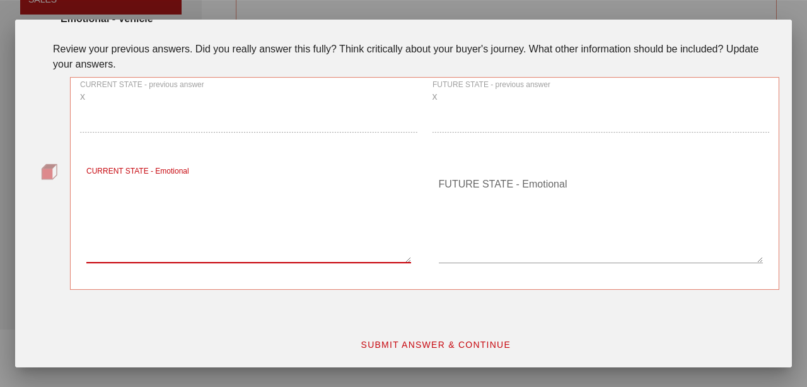
click at [297, 261] on textarea "CURRENT STATE - Emotional" at bounding box center [248, 218] width 324 height 88
type textarea "X"
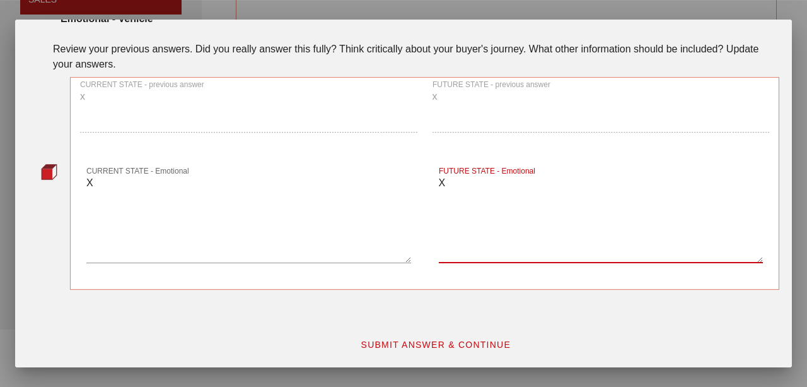
type textarea "X"
click at [429, 339] on span "SUBMIT ANSWER & CONTINUE" at bounding box center [435, 344] width 151 height 10
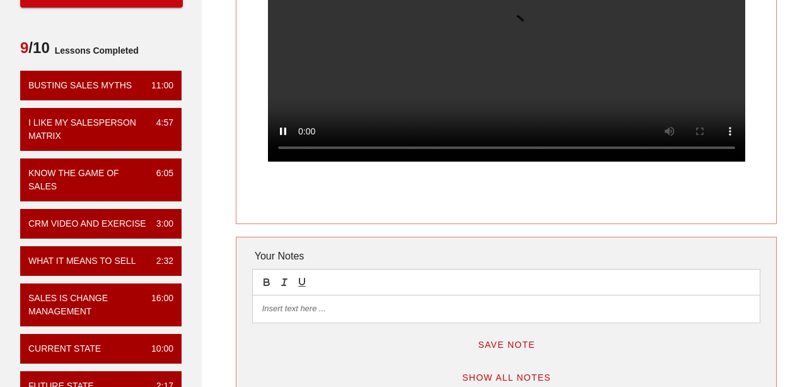
scroll to position [184, 0]
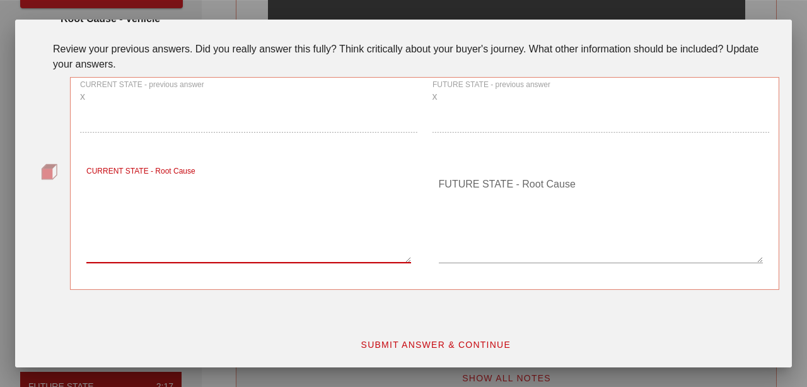
click at [215, 235] on textarea "CURRENT STATE - Root Cause" at bounding box center [248, 218] width 324 height 88
type textarea "X"
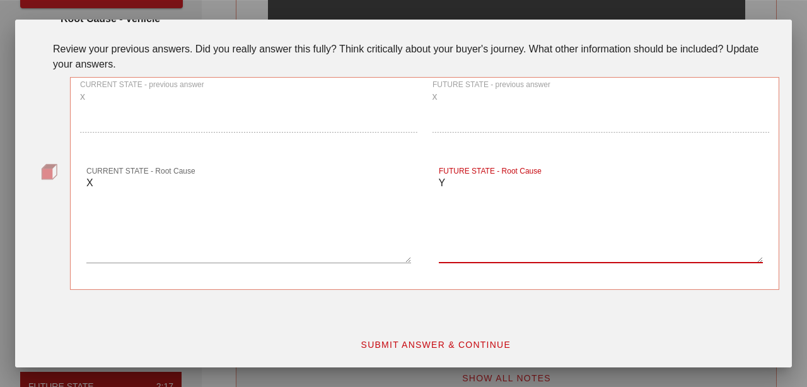
type textarea "Y"
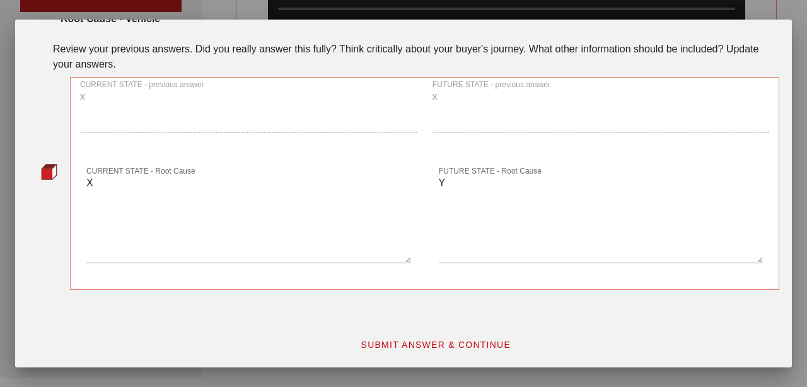
scroll to position [324, 0]
click at [404, 337] on button "SUBMIT ANSWER & CONTINUE" at bounding box center [435, 344] width 171 height 23
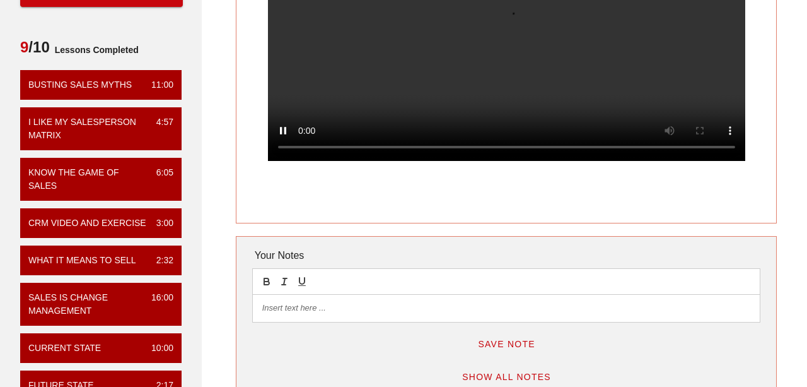
scroll to position [186, 0]
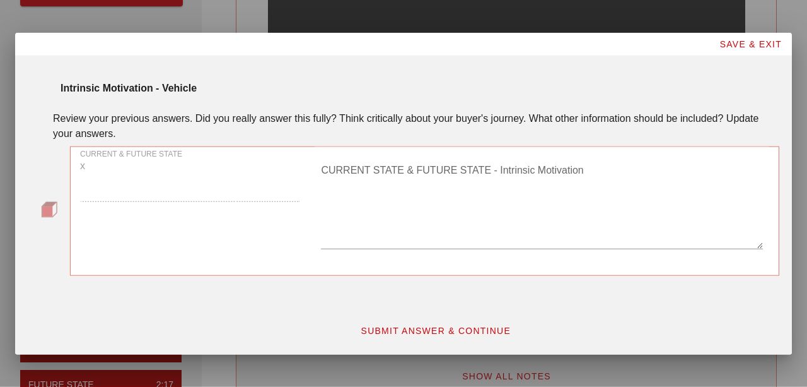
click at [408, 225] on textarea "CURRENT STATE & FUTURE STATE - Intrinsic Motivation" at bounding box center [542, 204] width 442 height 88
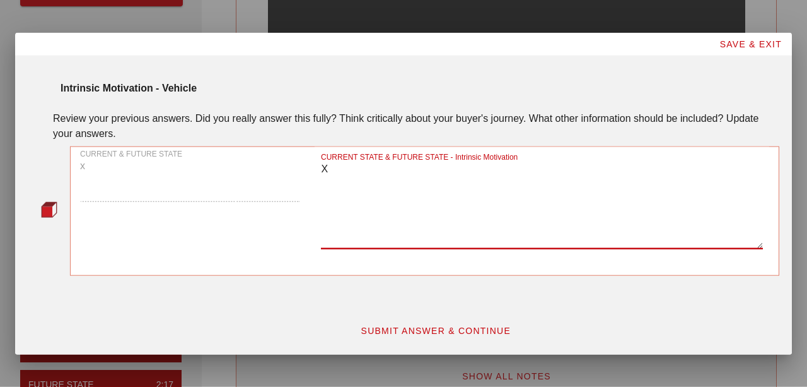
type textarea "X"
click at [446, 326] on span "SUBMIT ANSWER & CONTINUE" at bounding box center [435, 331] width 151 height 10
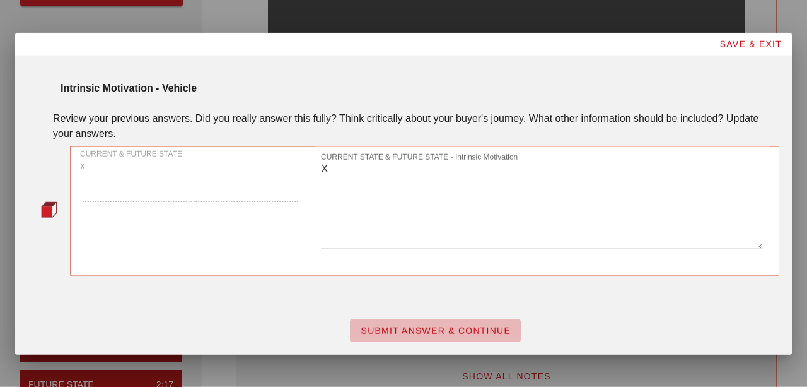
scroll to position [0, 0]
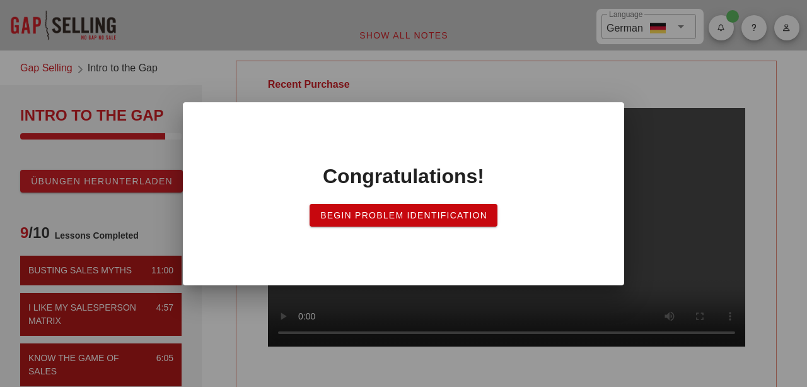
click at [399, 218] on span "Begin Problem Identification" at bounding box center [404, 215] width 168 height 10
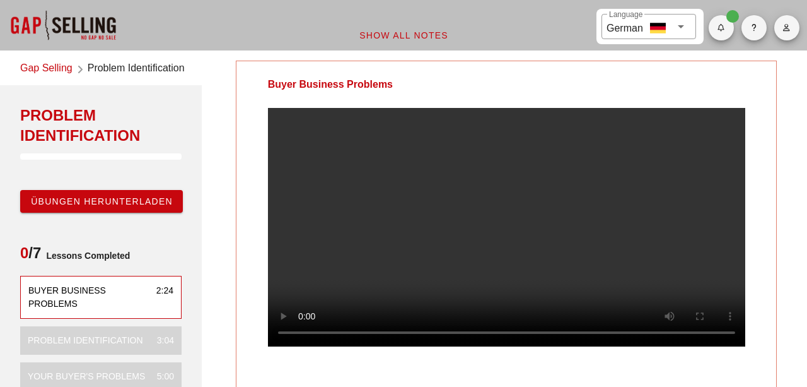
click at [63, 62] on link "Gap Selling" at bounding box center [46, 69] width 52 height 17
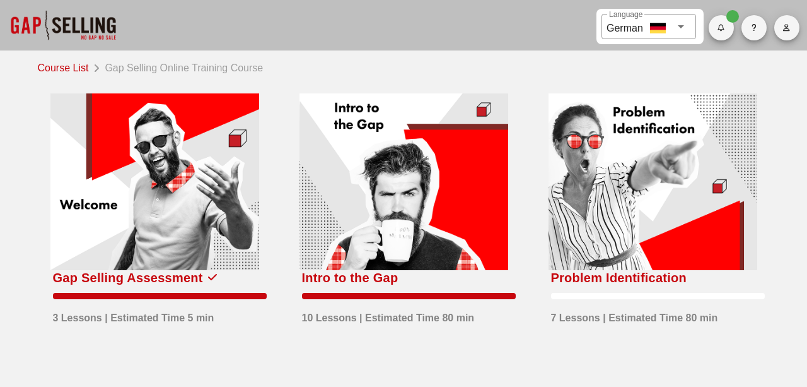
click at [700, 208] on div at bounding box center [653, 181] width 209 height 177
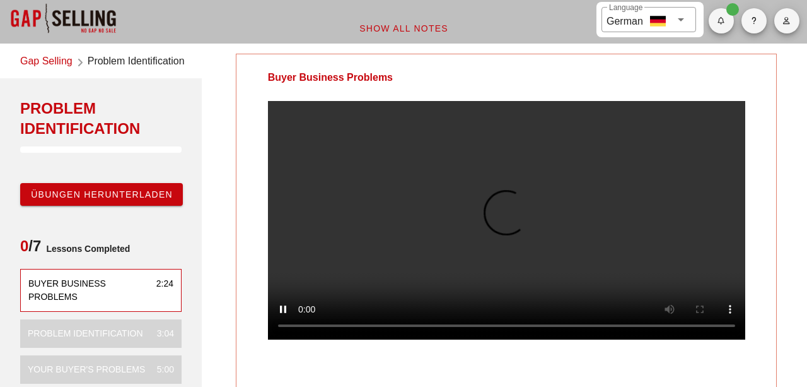
scroll to position [6, 0]
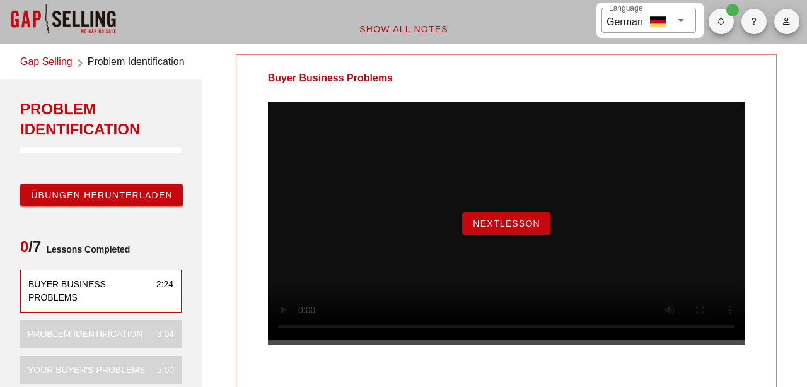
click at [491, 228] on span "NextLesson" at bounding box center [506, 223] width 68 height 10
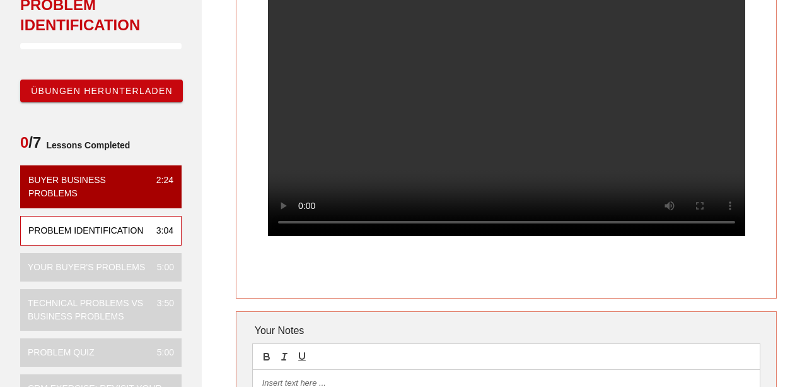
scroll to position [90, 0]
